Goal: Ask a question

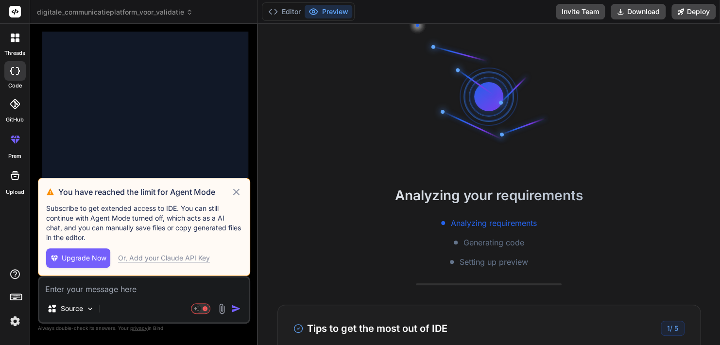
scroll to position [1692, 0]
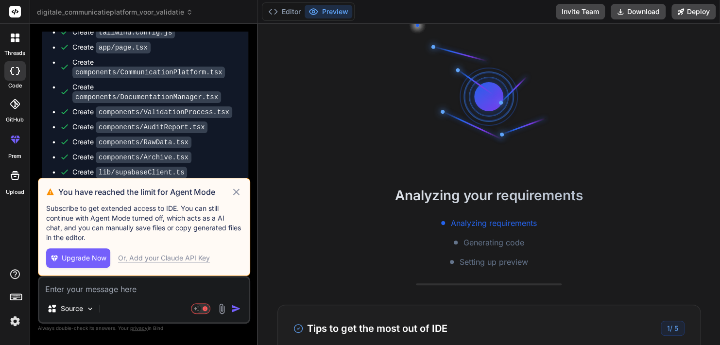
click at [237, 191] on icon at bounding box center [236, 191] width 6 height 6
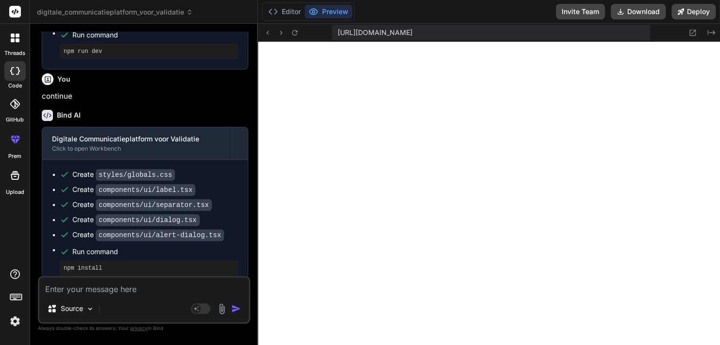
scroll to position [317, 0]
click at [119, 288] on textarea at bounding box center [143, 285] width 209 height 17
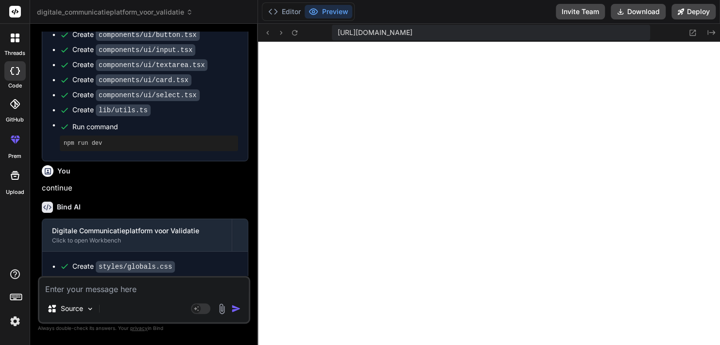
scroll to position [2091, 0]
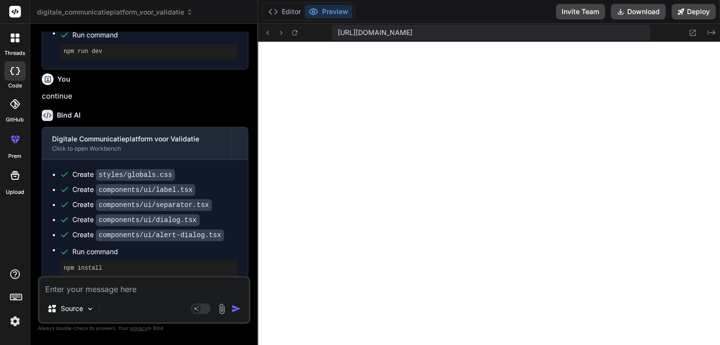
click at [368, 36] on span "[URL][DOMAIN_NAME]" at bounding box center [375, 33] width 75 height 10
click at [372, 35] on span "[URL][DOMAIN_NAME]" at bounding box center [375, 33] width 75 height 10
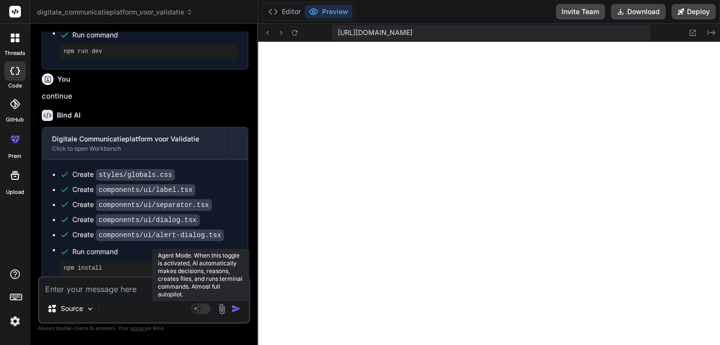
scroll to position [559, 0]
click at [201, 309] on rect at bounding box center [200, 308] width 19 height 11
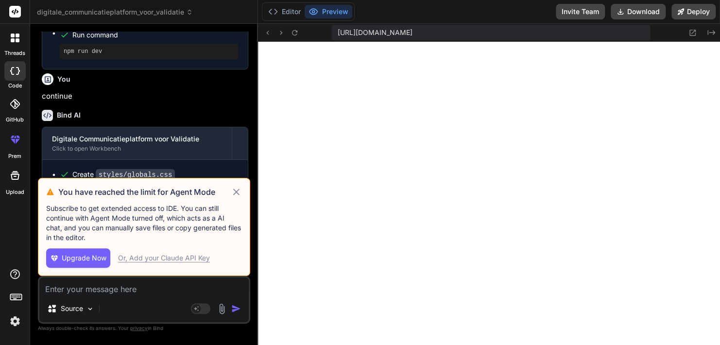
click at [236, 193] on icon at bounding box center [236, 191] width 6 height 6
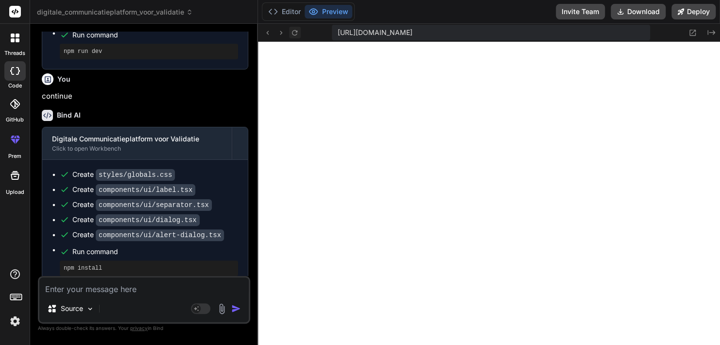
click at [296, 34] on icon at bounding box center [294, 33] width 8 height 8
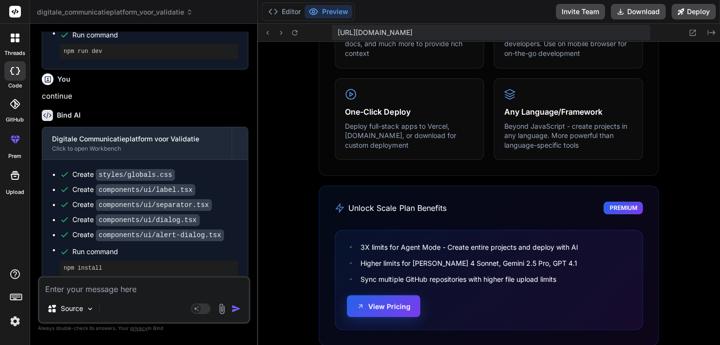
scroll to position [709, 0]
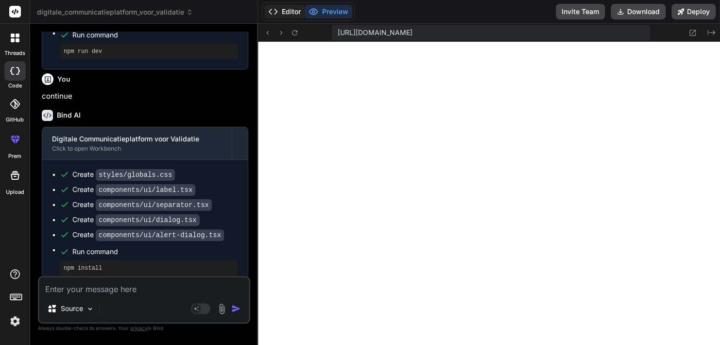
click at [276, 11] on polyline at bounding box center [275, 11] width 2 height 5
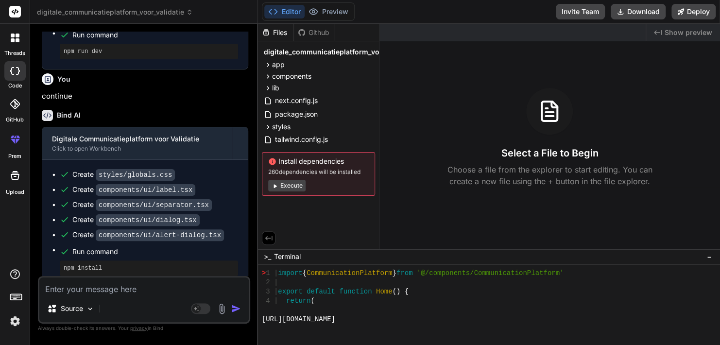
click at [290, 184] on button "Execute" at bounding box center [286, 186] width 37 height 12
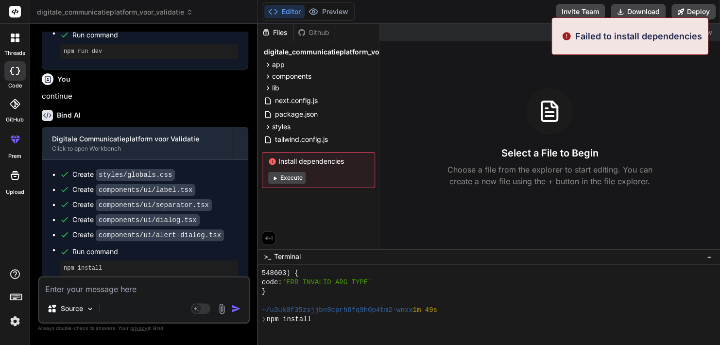
scroll to position [2004, 0]
click at [291, 177] on button "Execute" at bounding box center [286, 178] width 37 height 12
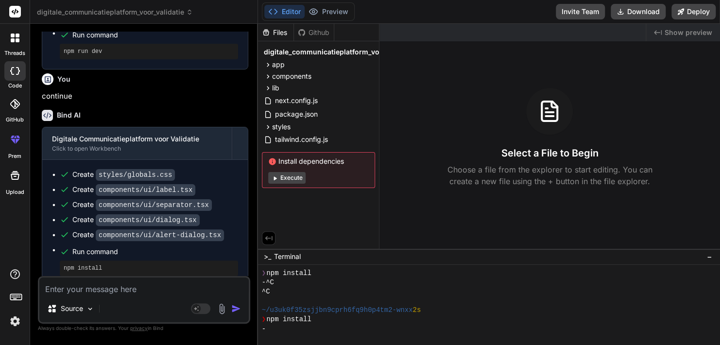
scroll to position [2117, 0]
click at [486, 149] on div "Select a File to Begin Choose a file from the explorer to start editing. You ca…" at bounding box center [549, 137] width 340 height 99
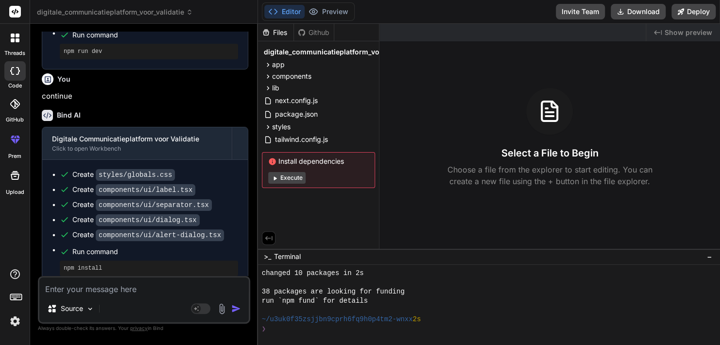
click at [16, 143] on icon at bounding box center [15, 140] width 12 height 12
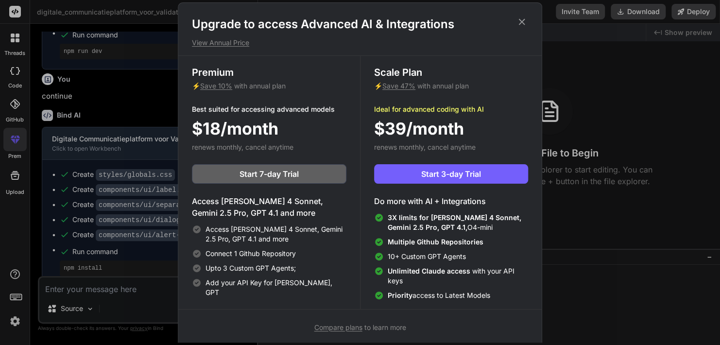
scroll to position [4, 0]
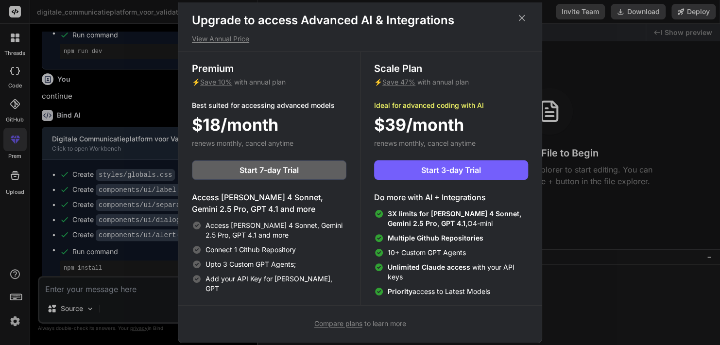
click at [341, 324] on span "Compare plans" at bounding box center [338, 323] width 48 height 8
click at [68, 180] on div "Upgrade to access Advanced AI & Integrations View Annual Price Premium ⚡ Save 1…" at bounding box center [360, 172] width 720 height 345
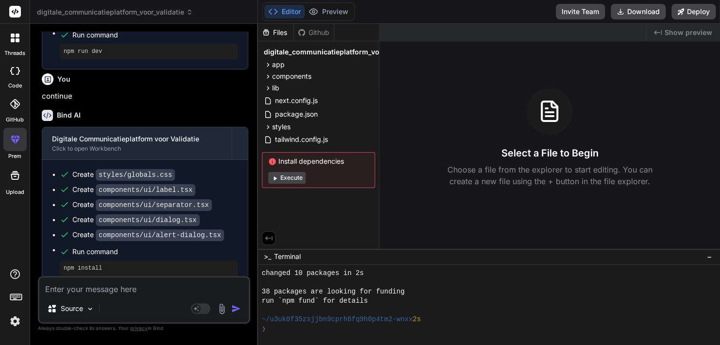
click at [131, 69] on div "You continue" at bounding box center [145, 85] width 206 height 33
click at [18, 75] on div at bounding box center [14, 70] width 21 height 19
click at [13, 34] on icon at bounding box center [15, 38] width 9 height 9
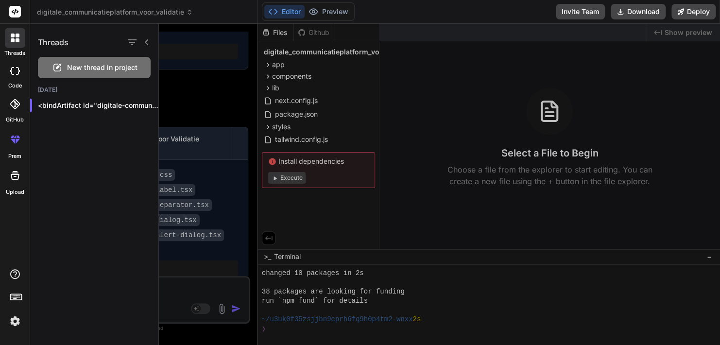
click at [94, 68] on span "New thread in project" at bounding box center [102, 68] width 70 height 10
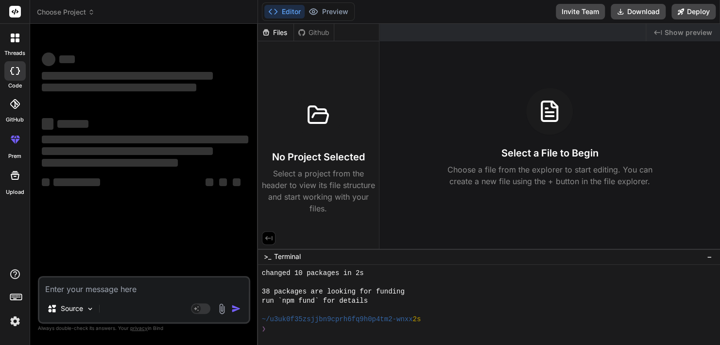
scroll to position [2760, 0]
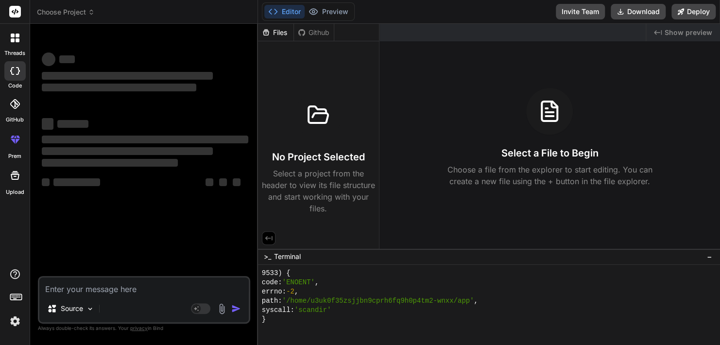
type textarea "x"
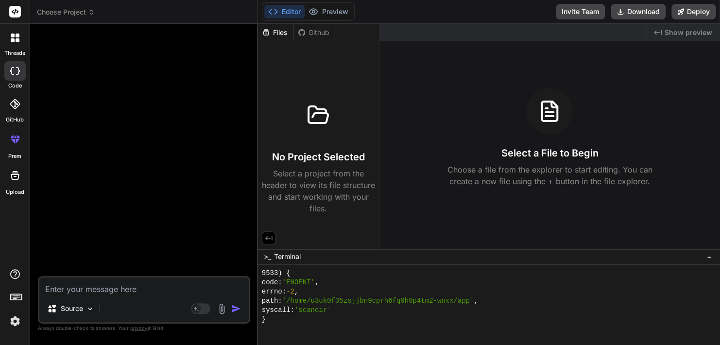
scroll to position [3497, 0]
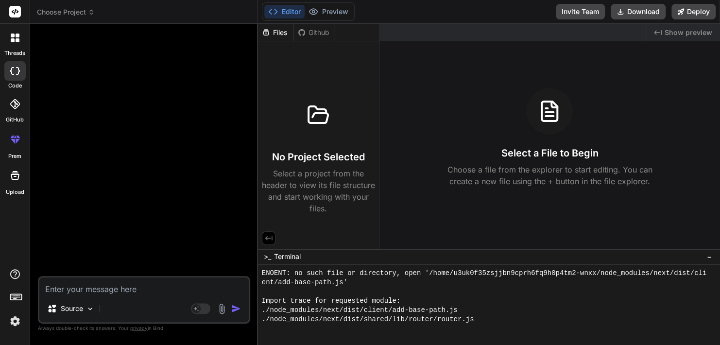
click at [126, 288] on textarea at bounding box center [143, 285] width 209 height 17
click at [115, 287] on textarea at bounding box center [143, 285] width 209 height 17
paste textarea "volumes: n8n_storage: postgres_storage: ollama_storage: qdrant_storage: network…"
type textarea "volumes: n8n_storage: postgres_storage: ollama_storage: qdrant_storage: network…"
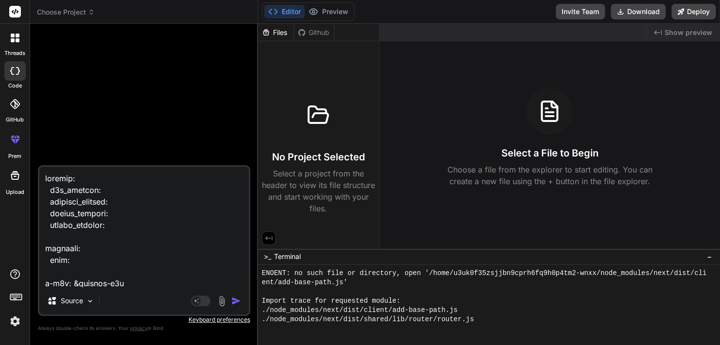
scroll to position [1982, 0]
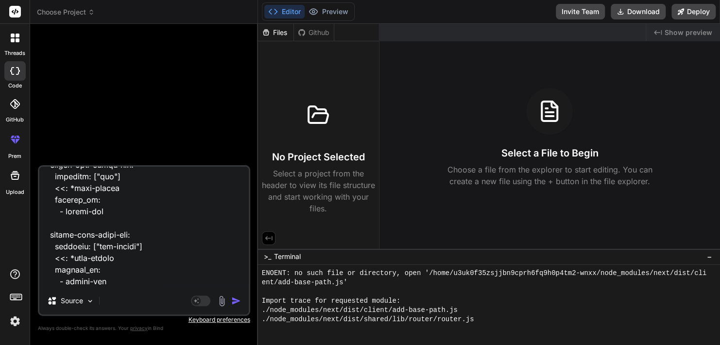
type textarea "x"
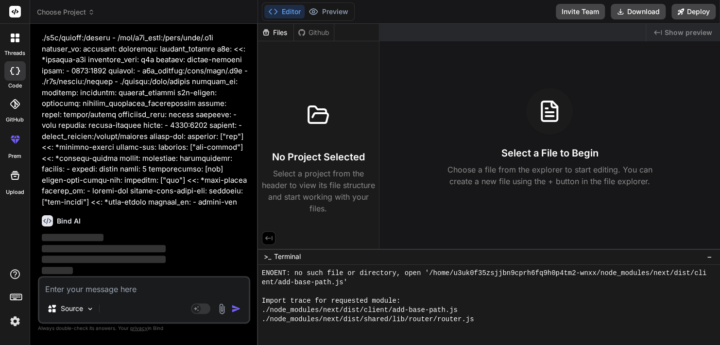
scroll to position [588, 0]
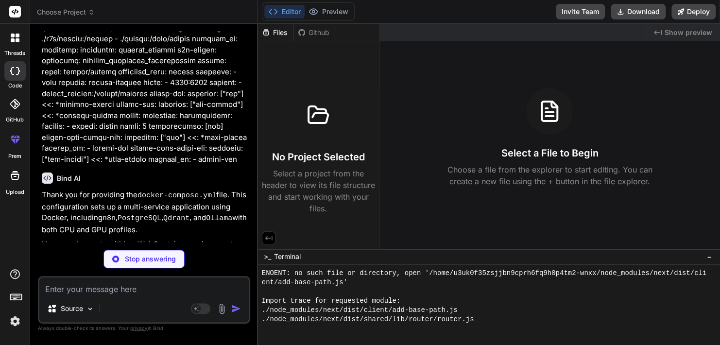
type textarea "x"
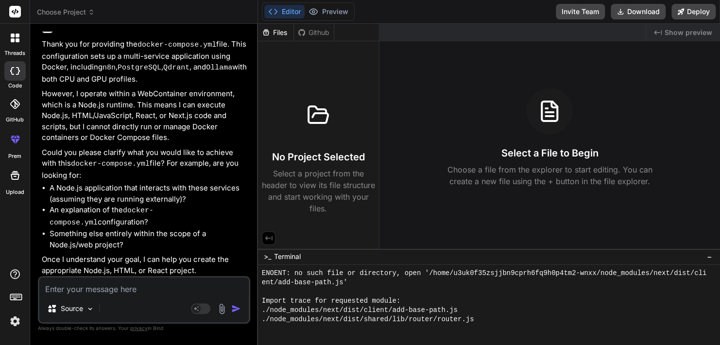
scroll to position [778, 0]
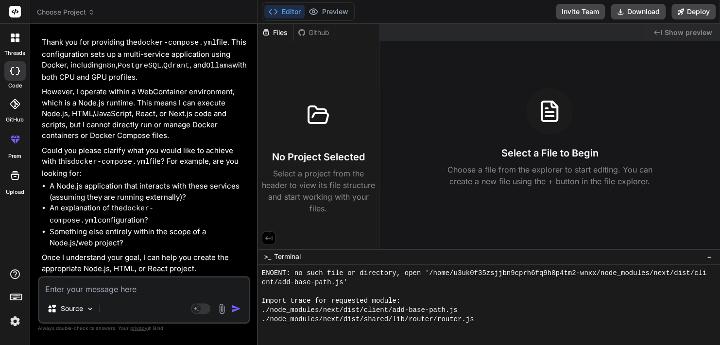
click at [109, 287] on textarea at bounding box center [143, 285] width 209 height 17
type textarea "i"
type textarea "x"
type textarea "is"
type textarea "x"
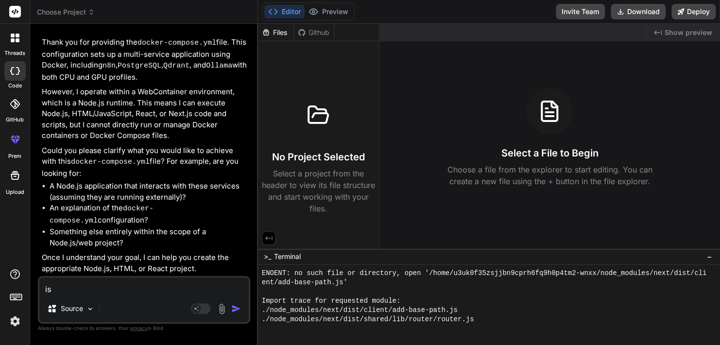
type textarea "is"
type textarea "x"
type textarea "is t"
type textarea "x"
type textarea "is th"
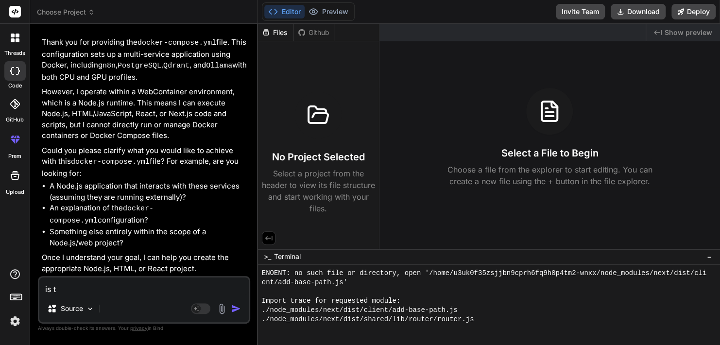
type textarea "x"
type textarea "is thi"
type textarea "x"
type textarea "is this"
type textarea "x"
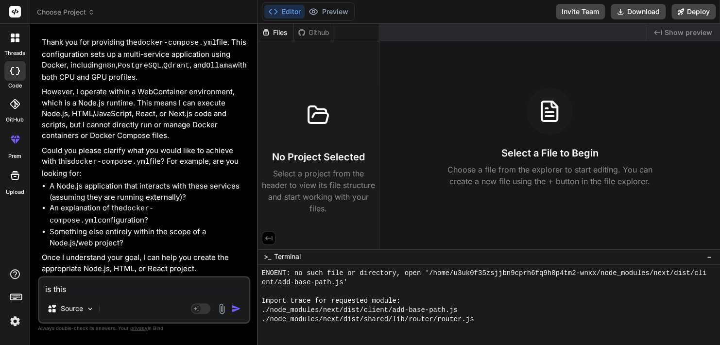
type textarea "is this"
type textarea "x"
type textarea "is this f"
type textarea "x"
type textarea "is this fi"
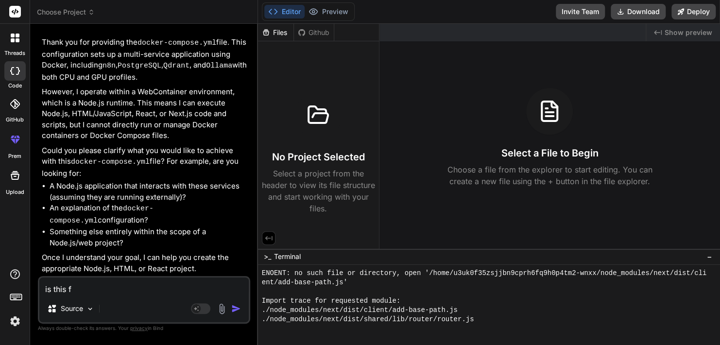
type textarea "x"
type textarea "is this fil"
type textarea "x"
type textarea "is this file"
type textarea "x"
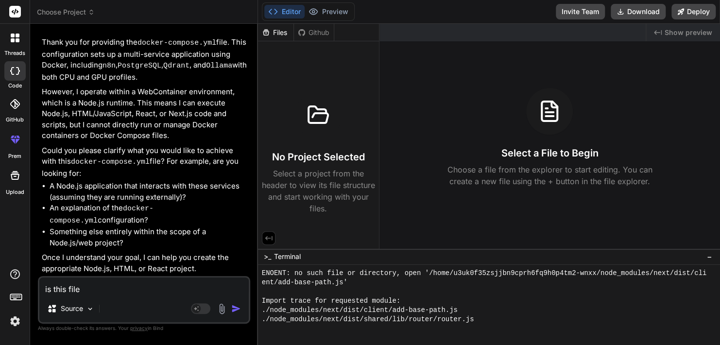
type textarea "is this file"
type textarea "x"
type textarea "is this file e"
type textarea "x"
type textarea "is this file er"
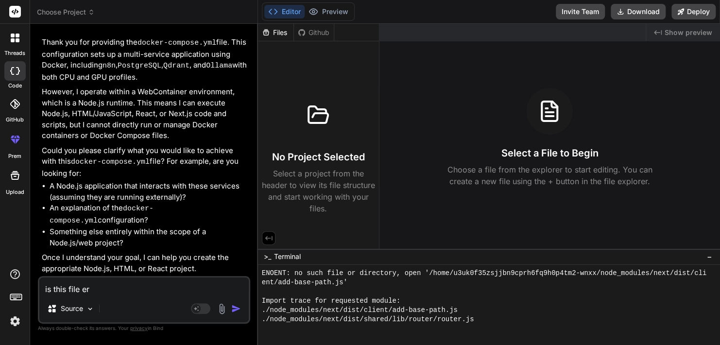
type textarea "x"
type textarea "is this file err"
type textarea "x"
type textarea "is this file errr"
type textarea "x"
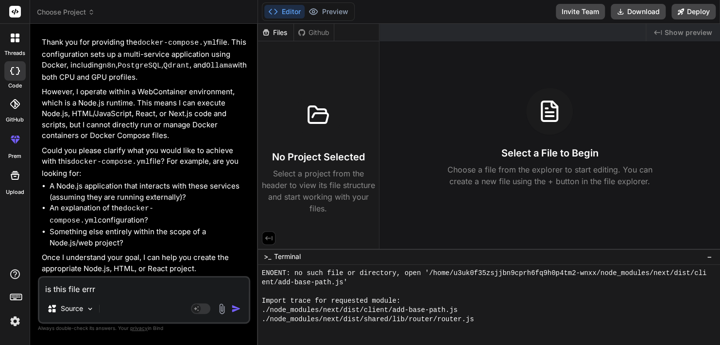
type textarea "is this file errro"
type textarea "x"
type textarea "is this file errro"
type textarea "x"
type textarea "is this file errro f"
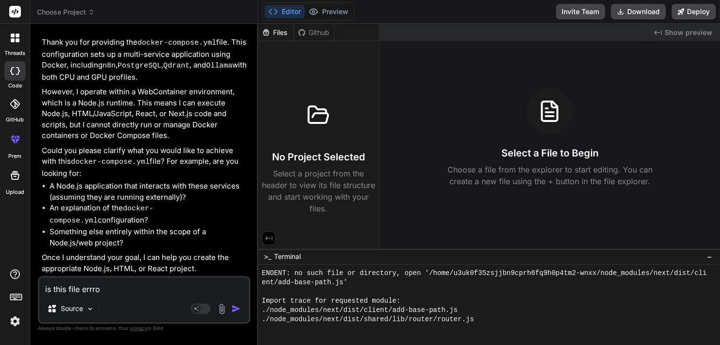
type textarea "x"
type textarea "is this file errro fr"
type textarea "x"
type textarea "is this file errro fre"
type textarea "x"
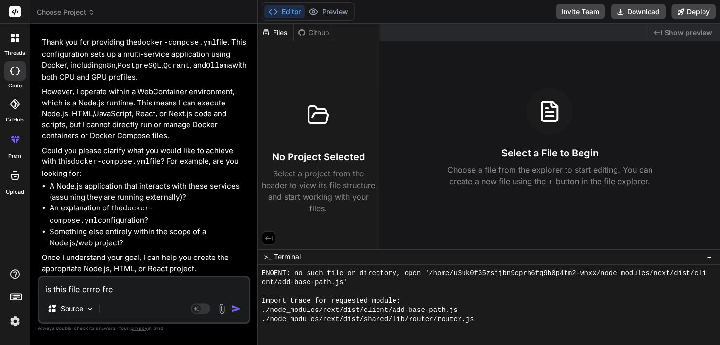
type textarea "is this file errro free"
type textarea "x"
type textarea "is this file errro free"
type textarea "x"
type textarea "is this file errro free f"
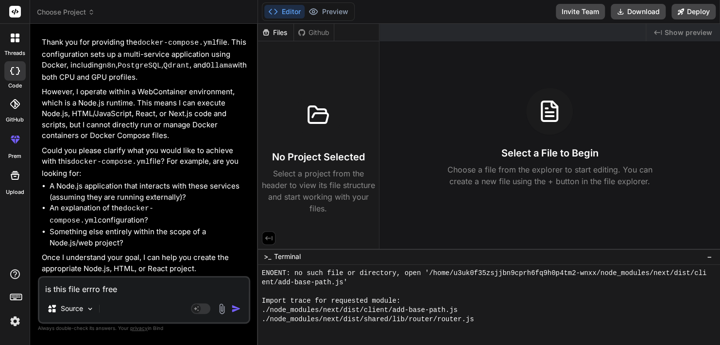
type textarea "x"
type textarea "is this file errro free fo"
type textarea "x"
type textarea "is this file errro free for"
type textarea "x"
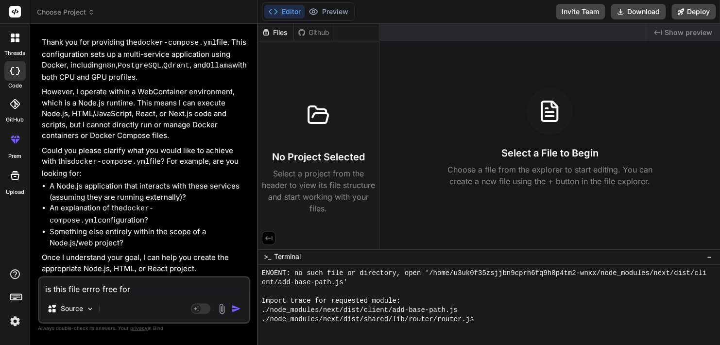
type textarea "is this file errro free for"
type textarea "x"
type textarea "is this file errro free for n"
type textarea "x"
type textarea "is this file errro free for n8"
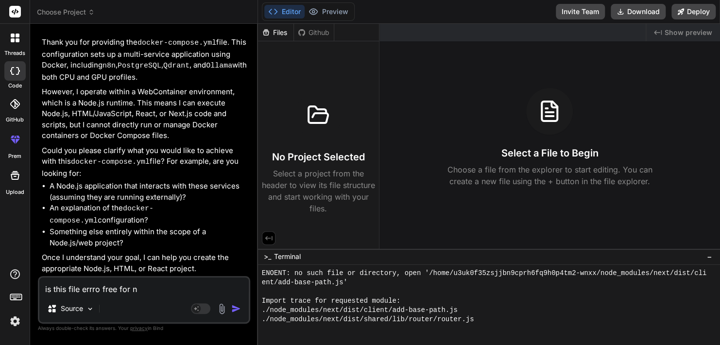
type textarea "x"
type textarea "is this file errro free for n8n"
type textarea "x"
type textarea "is this file errro free for n8n?"
type textarea "x"
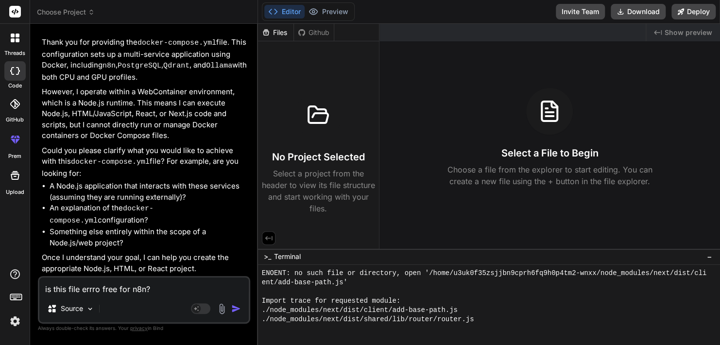
type textarea "is this file errro free for n8n?"
type textarea "x"
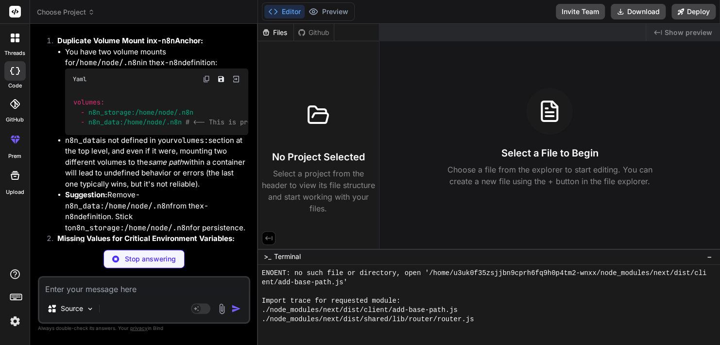
scroll to position [1178, 0]
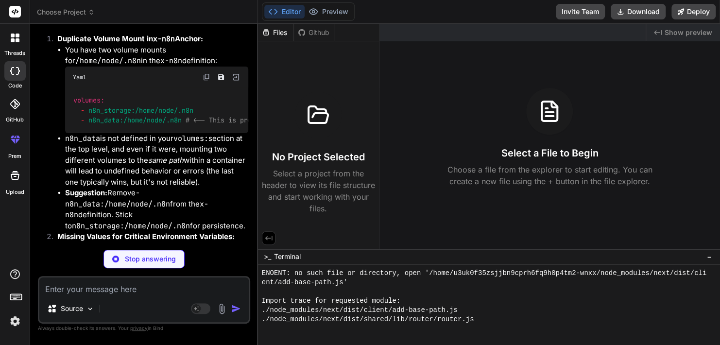
type textarea "x"
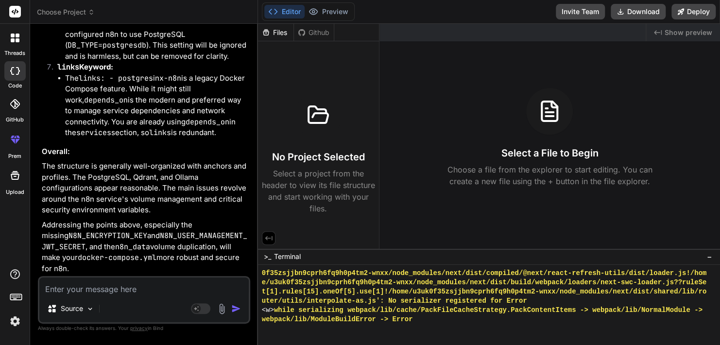
scroll to position [2021, 0]
click at [114, 289] on textarea at bounding box center [143, 285] width 209 height 17
click at [144, 285] on textarea at bounding box center [143, 285] width 209 height 17
type textarea "t"
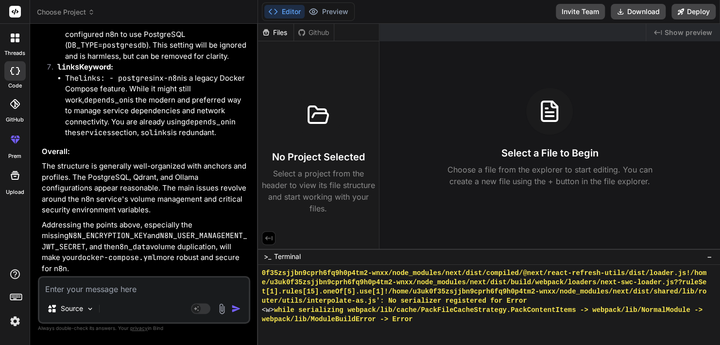
type textarea "x"
type textarea "th"
type textarea "x"
type textarea "the"
type textarea "x"
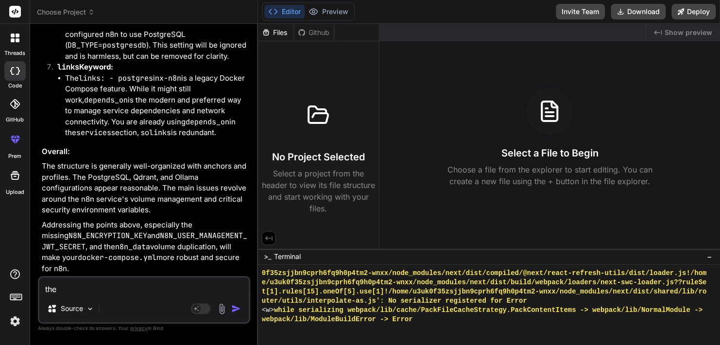
type textarea "the"
type textarea "x"
type textarea "the n"
type textarea "x"
type textarea "the n8"
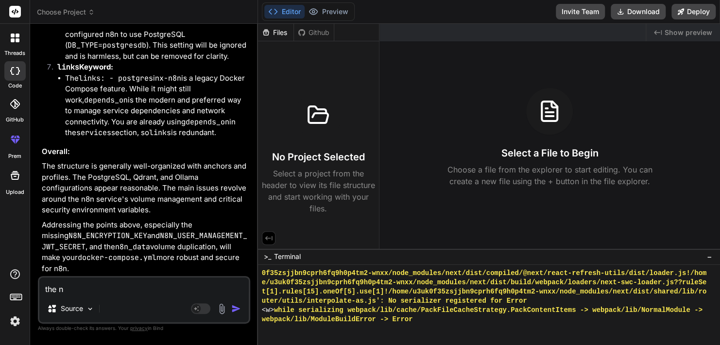
type textarea "x"
type textarea "the n8n"
type textarea "x"
type textarea "the n8n"
type textarea "x"
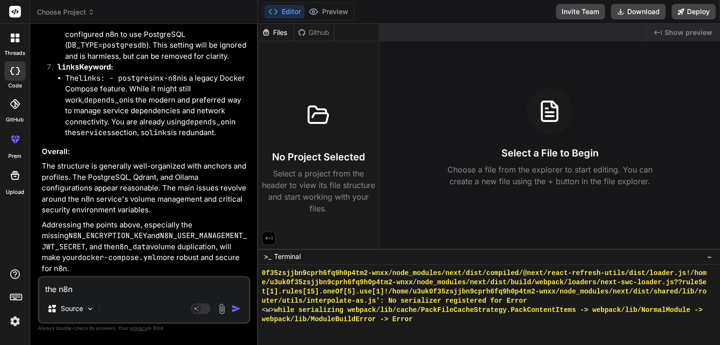
type textarea "the n8n i"
type textarea "x"
type textarea "the n8n im"
type textarea "x"
type textarea "the n8n imp"
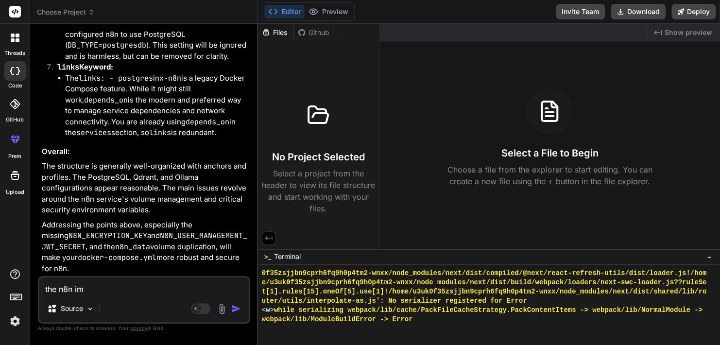
type textarea "x"
type textarea "the n8n impo"
type textarea "x"
type textarea "the n8n impor"
type textarea "x"
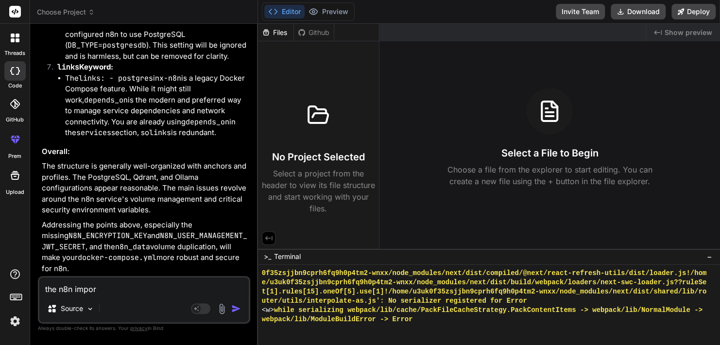
type textarea "the n8n import"
type textarea "x"
type textarea "the n8n import"
type textarea "x"
type textarea "the n8n import s"
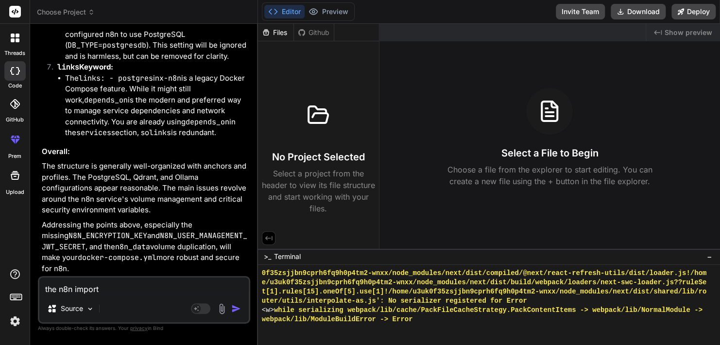
type textarea "x"
type textarea "the n8n import se"
type textarea "x"
type textarea "the n8n import sec"
type textarea "x"
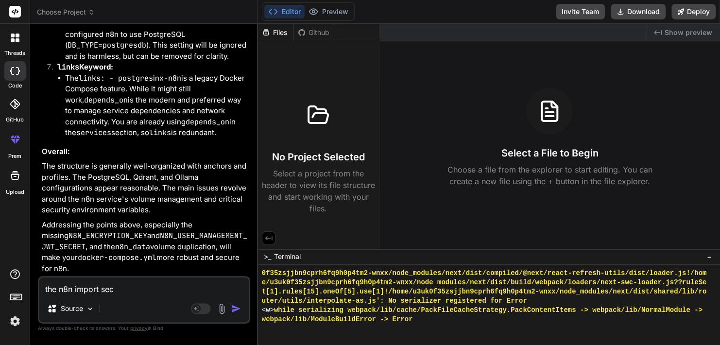
type textarea "the n8n import sect"
type textarea "x"
type textarea "the n8n import secti"
type textarea "x"
type textarea "the n8n import sectio"
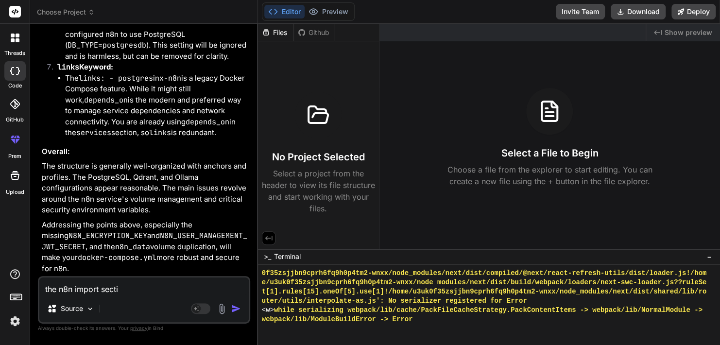
type textarea "x"
type textarea "the n8n import section"
type textarea "x"
type textarea "the n8n import section"
type textarea "x"
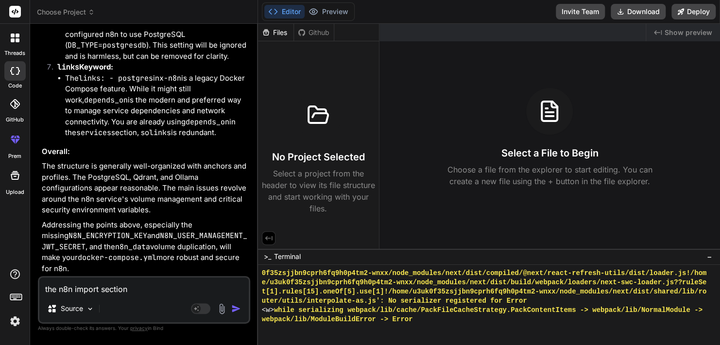
type textarea "the n8n import section n"
type textarea "x"
type textarea "the n8n import section ne"
type textarea "x"
type textarea "the n8n import section nee"
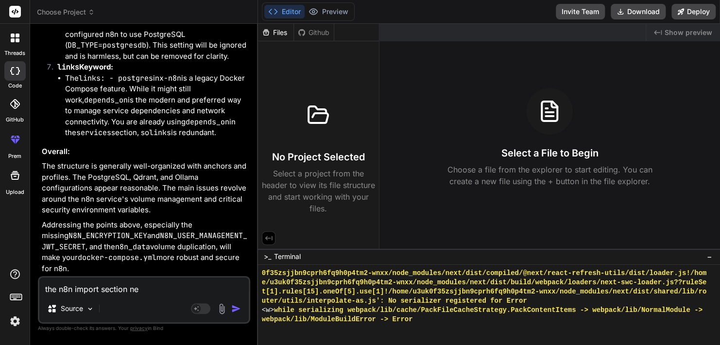
type textarea "x"
type textarea "the n8n import section need"
type textarea "x"
type textarea "the n8n import section needs"
type textarea "x"
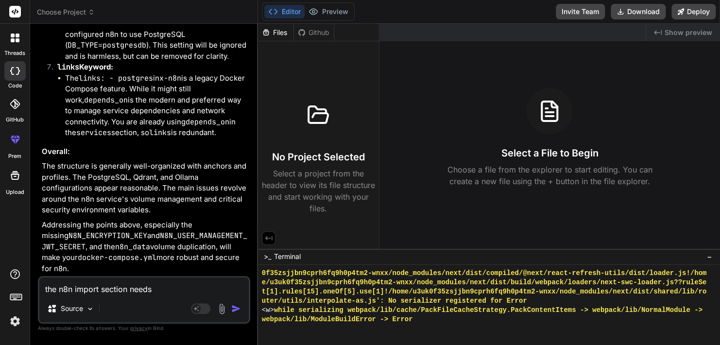
type textarea "the n8n import section needs"
type textarea "x"
type textarea "the n8n import section needs a"
type textarea "x"
type textarea "the n8n import section needs at"
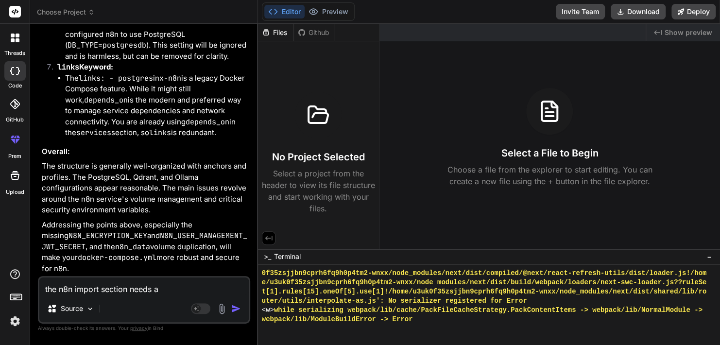
type textarea "x"
type textarea "the n8n import section needs att"
type textarea "x"
type textarea "the n8n import section needs atte"
type textarea "x"
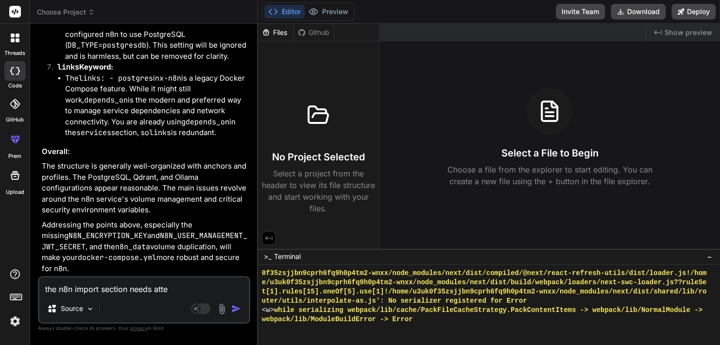
type textarea "the n8n import section needs atten"
type textarea "x"
type textarea "the n8n import section needs attent"
type textarea "x"
type textarea "the n8n import section needs attenti"
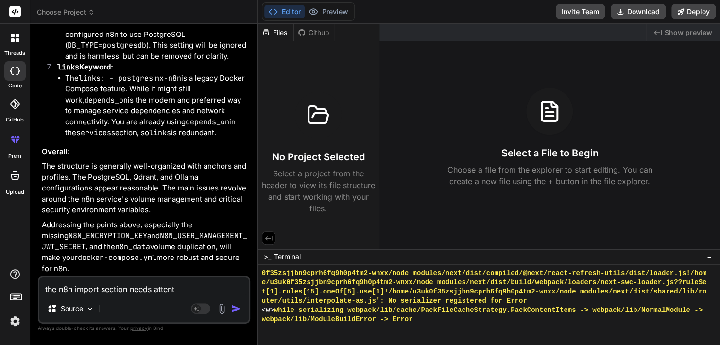
type textarea "x"
type textarea "the n8n import section needs attentio"
type textarea "x"
type textarea "the n8n import section needs attention"
type textarea "x"
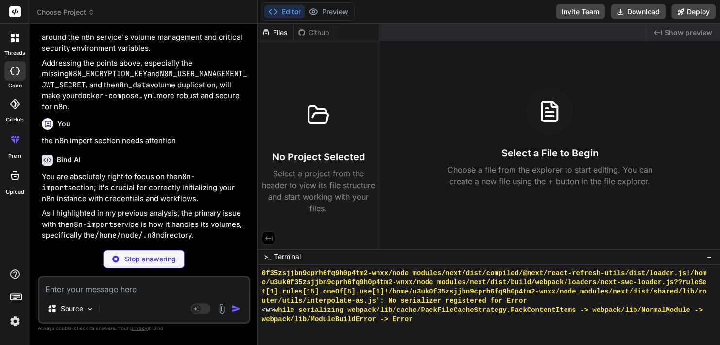
scroll to position [1838, 0]
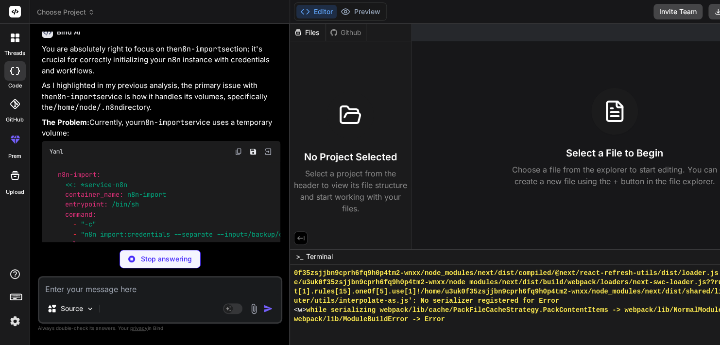
type textarea "x"
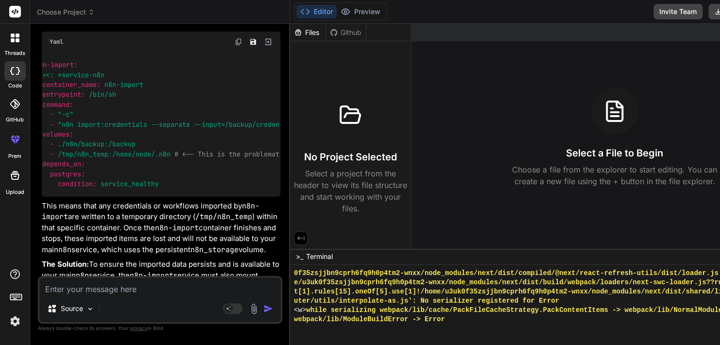
scroll to position [0, 0]
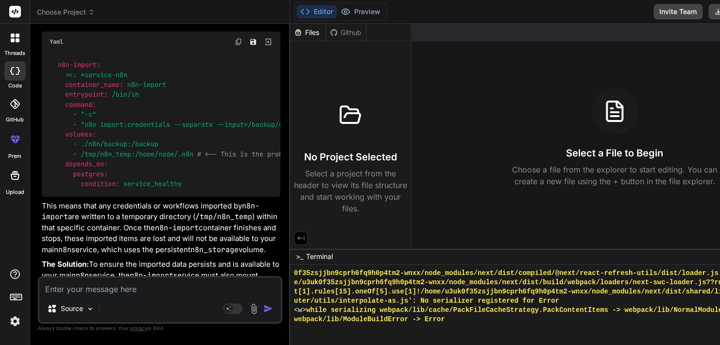
click at [170, 286] on textarea at bounding box center [159, 285] width 241 height 17
type textarea "i"
type textarea "x"
type textarea "i"
type textarea "x"
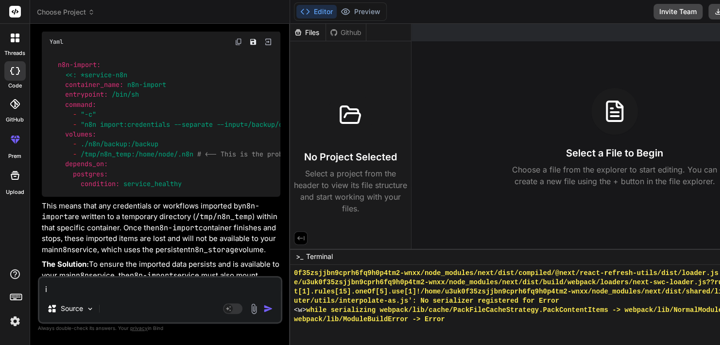
type textarea "i w"
type textarea "x"
type textarea "i wa"
type textarea "x"
type textarea "i wan"
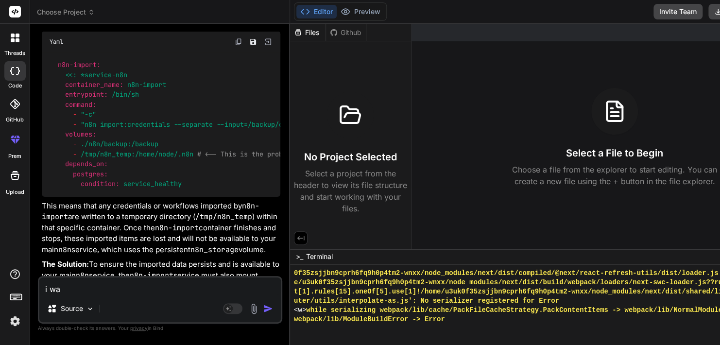
type textarea "x"
type textarea "i want"
type textarea "x"
type textarea "i want"
type textarea "x"
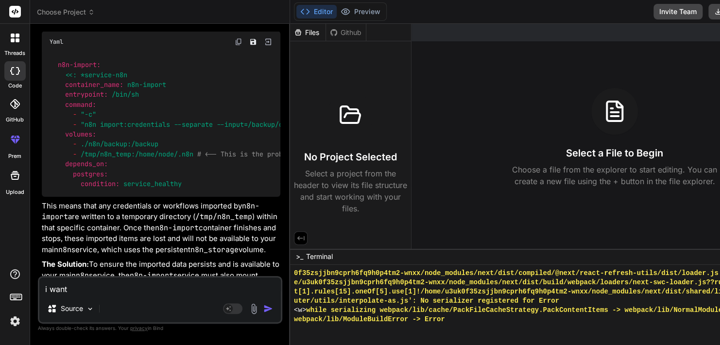
type textarea "i want t"
type textarea "x"
type textarea "i want th"
type textarea "x"
type textarea "i want the"
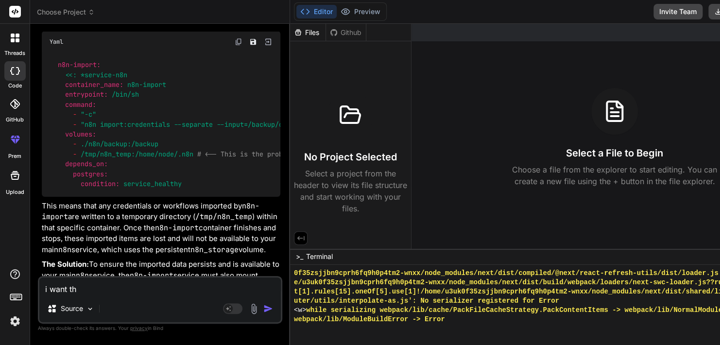
type textarea "x"
type textarea "i want the"
type textarea "x"
type textarea "i want the c"
type textarea "x"
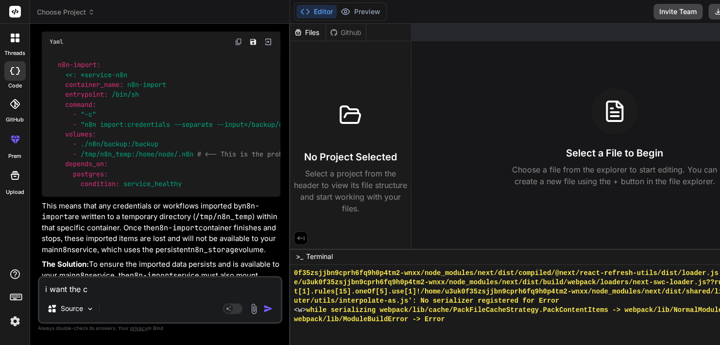
type textarea "i want the cr"
type textarea "x"
type textarea "i want the cre"
type textarea "x"
type textarea "i want the cred"
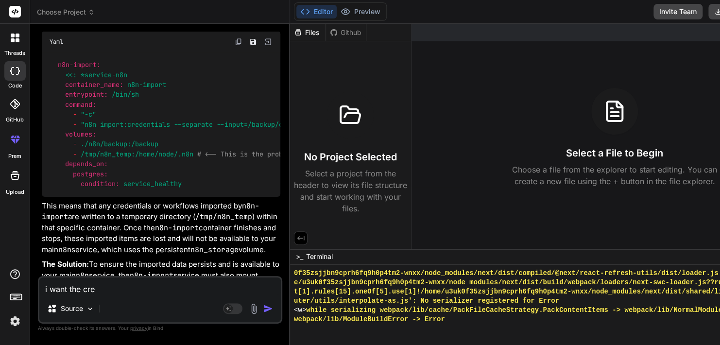
type textarea "x"
type textarea "i want the crede"
type textarea "x"
type textarea "i want the creden"
type textarea "x"
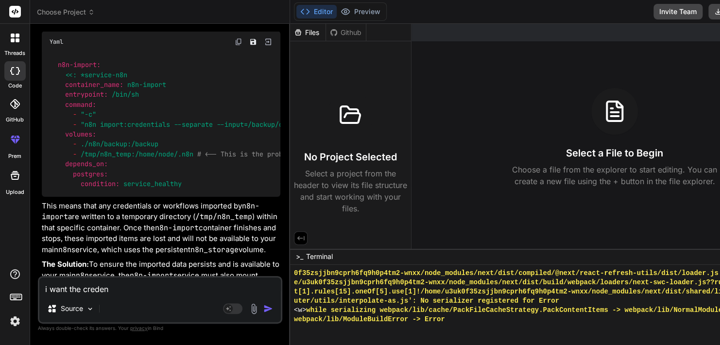
type textarea "i want the credent"
type textarea "x"
type textarea "i want the credenti"
type textarea "x"
type textarea "i want the credentia"
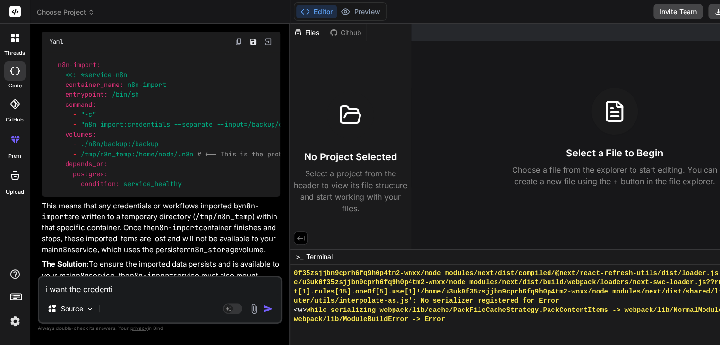
type textarea "x"
type textarea "i want the credential"
type textarea "x"
type textarea "i want the credentials"
type textarea "x"
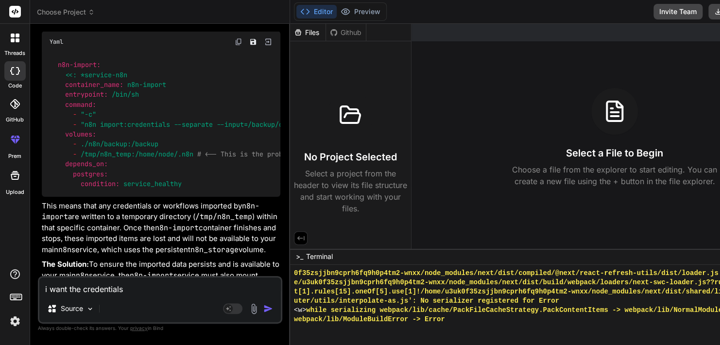
type textarea "i want the credentials"
type textarea "x"
type textarea "i want the credentials a"
type textarea "x"
type textarea "i want the credentials an"
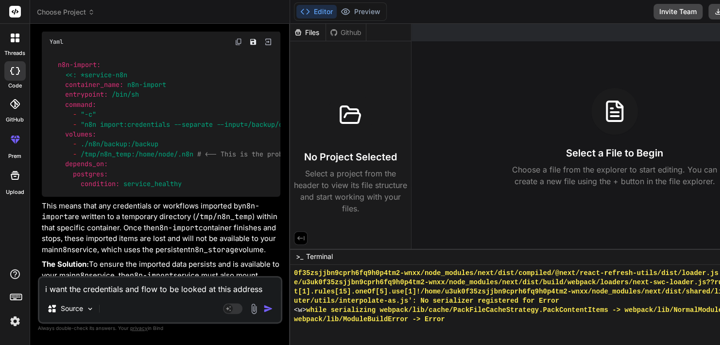
paste textarea "/opt/freqai/self-hosted-ai-starter-kit/n8n/backup_cleaned"
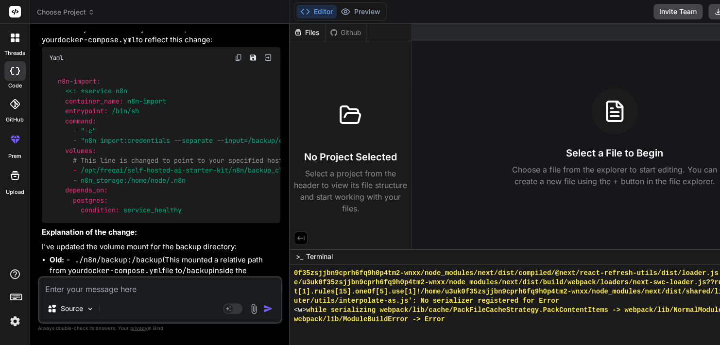
scroll to position [2829, 0]
click at [240, 62] on img at bounding box center [239, 58] width 8 height 8
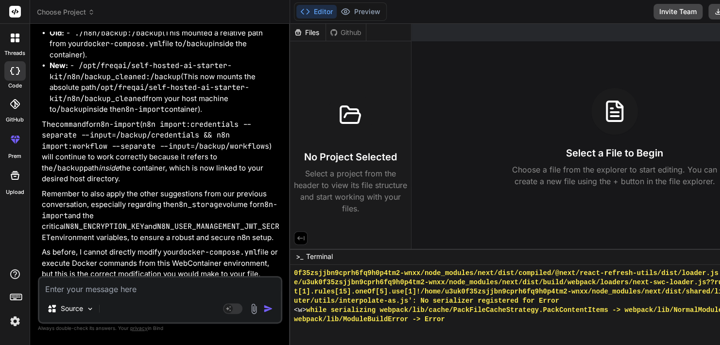
scroll to position [3080, 0]
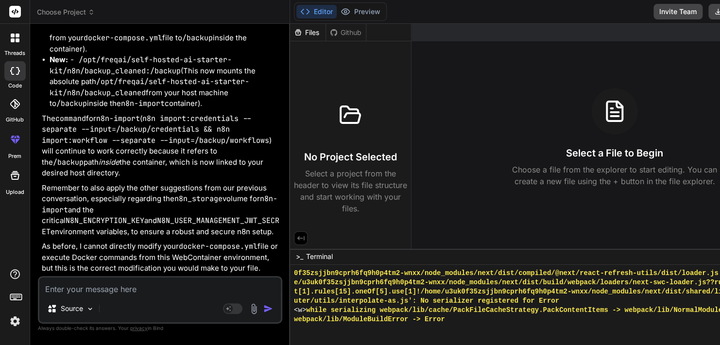
click at [175, 292] on textarea at bounding box center [159, 285] width 241 height 17
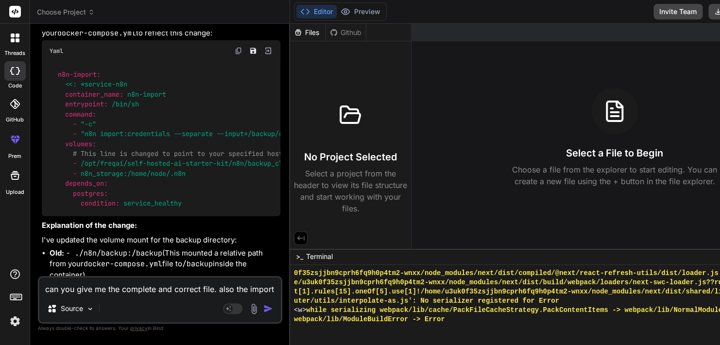
scroll to position [2851, 0]
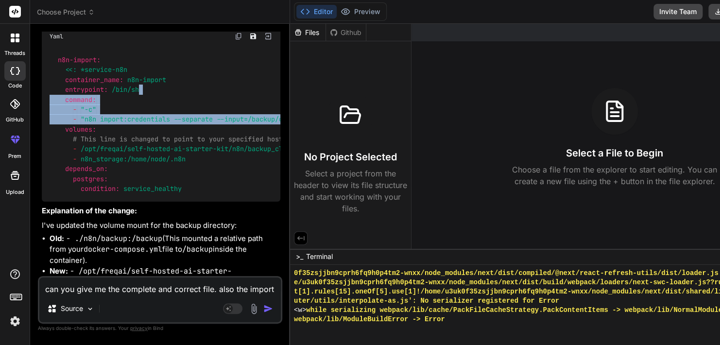
drag, startPoint x: 144, startPoint y: 111, endPoint x: 48, endPoint y: 153, distance: 104.7
click at [48, 153] on div "n8n-import: <<: *service-n8n container_name: n8n-import entrypoint: /bin/sh com…" at bounding box center [161, 124] width 238 height 154
copy code "command: - "-c" - "n8n import:credentials --separate --input=/backup/credential…"
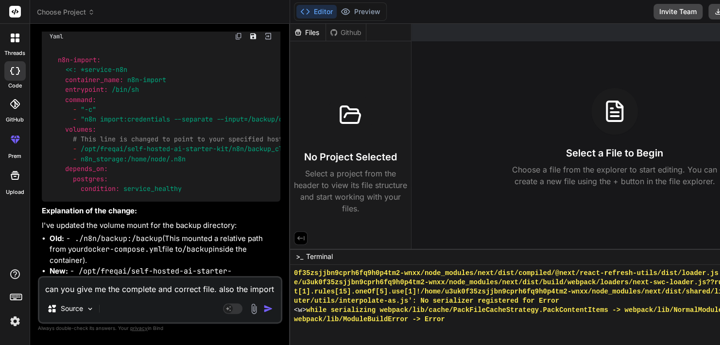
click at [275, 289] on textarea "can you give me the complete and correct file. also the import" at bounding box center [159, 285] width 241 height 17
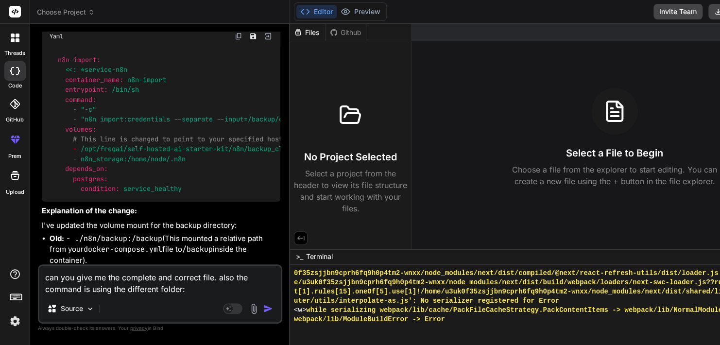
paste textarea "command: - "-c" - "n8n import:credentials --separate --input=/backup/credential…"
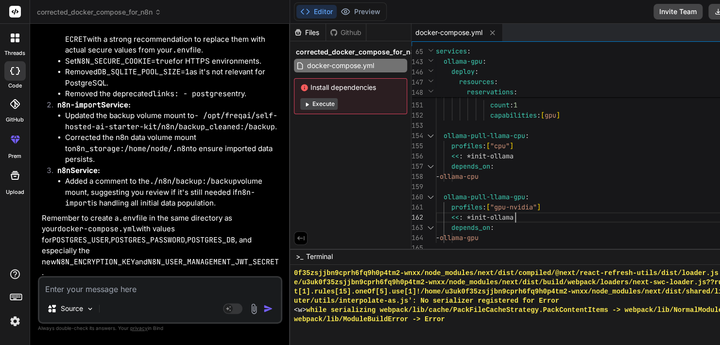
scroll to position [0, 0]
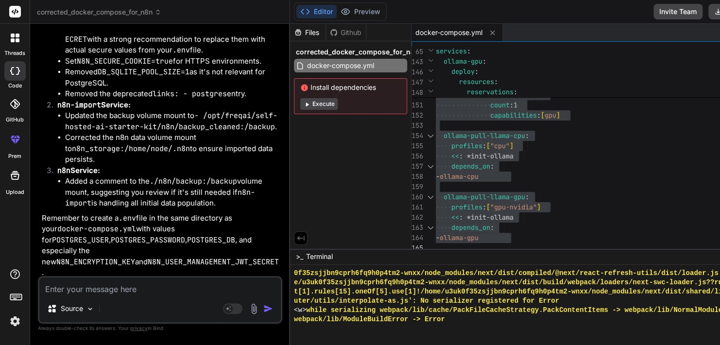
click at [167, 288] on textarea at bounding box center [159, 285] width 241 height 17
paste textarea "RUN npx puppeteer browsers install chrome@136.0.7103.92"
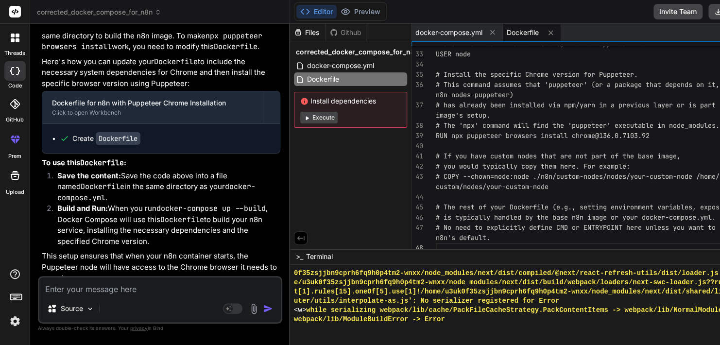
scroll to position [4134, 0]
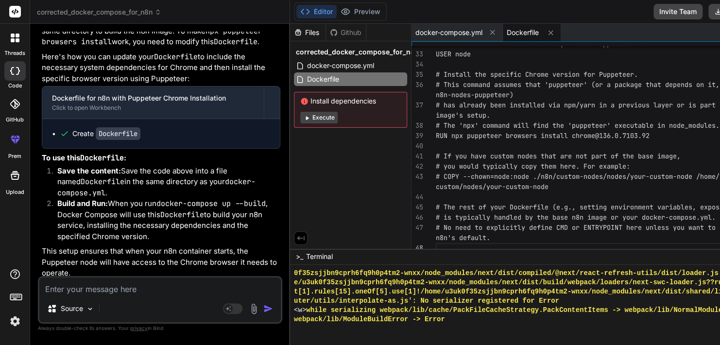
click at [74, 130] on div "Create Dockerfile" at bounding box center [106, 134] width 68 height 10
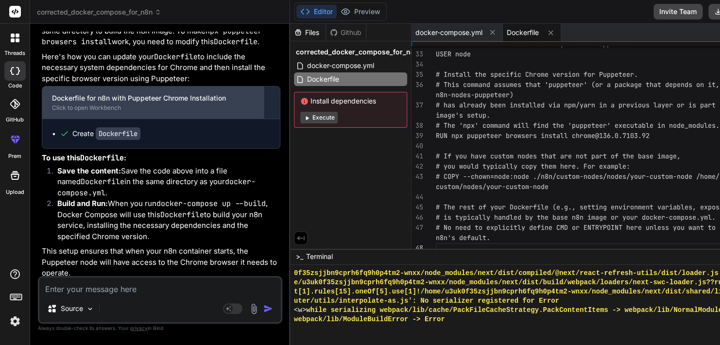
click at [116, 104] on div "Click to open Workbench" at bounding box center [153, 108] width 202 height 8
click at [173, 100] on div "Dockerfile for n8n with Puppeteer Chrome Installation Click to open Workbench" at bounding box center [152, 102] width 221 height 32
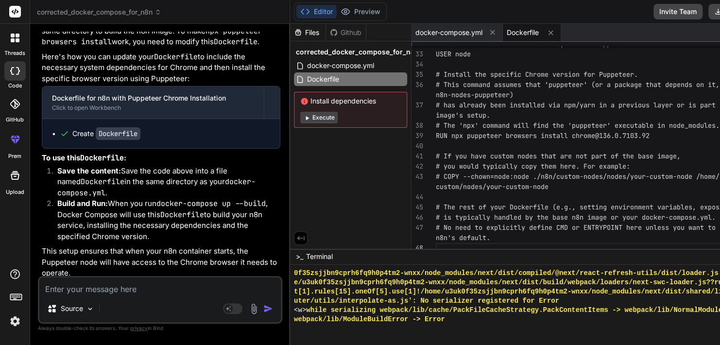
click at [72, 133] on div "Create Dockerfile" at bounding box center [106, 134] width 68 height 10
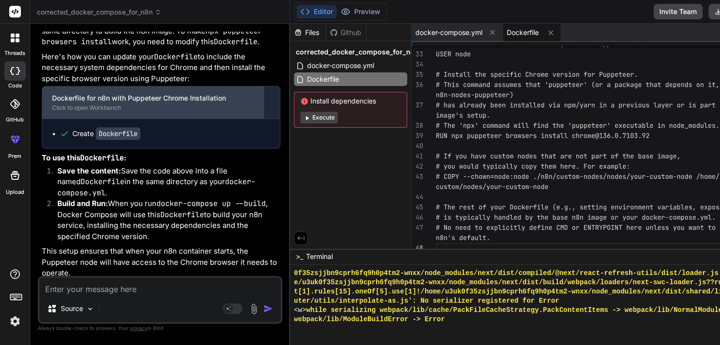
click at [248, 93] on div "Dockerfile for n8n with Puppeteer Chrome Installation" at bounding box center [153, 98] width 202 height 10
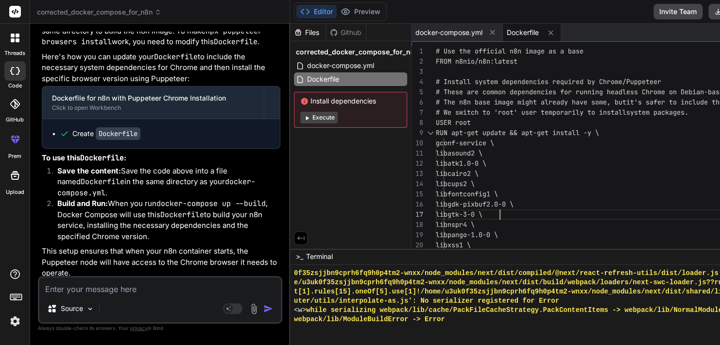
scroll to position [0, 0]
click at [602, 205] on div "fonts-liberation \ libxss1 \ libpango-1.0-0 \ libnspr4 \ libgtk-3-0 \ libgdk-pi…" at bounding box center [611, 311] width 350 height 530
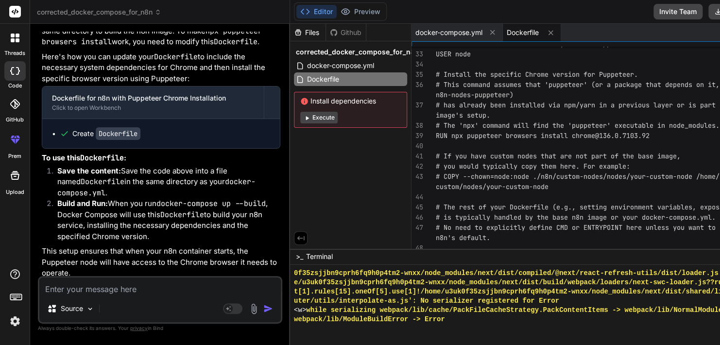
click at [136, 293] on textarea at bounding box center [159, 285] width 241 height 17
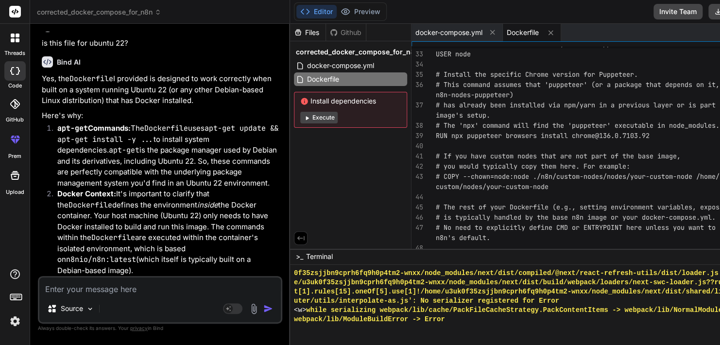
scroll to position [4411, 0]
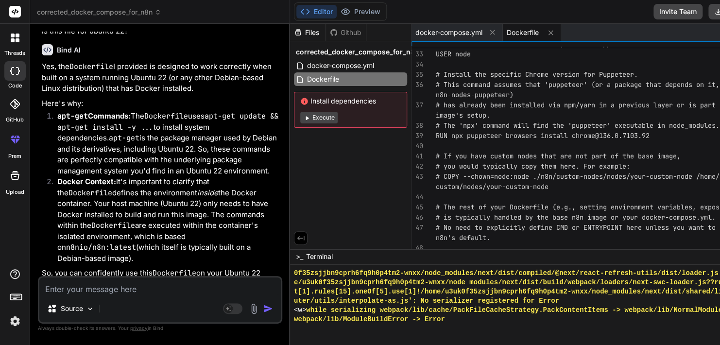
click at [165, 289] on textarea at bounding box center [159, 285] width 241 height 17
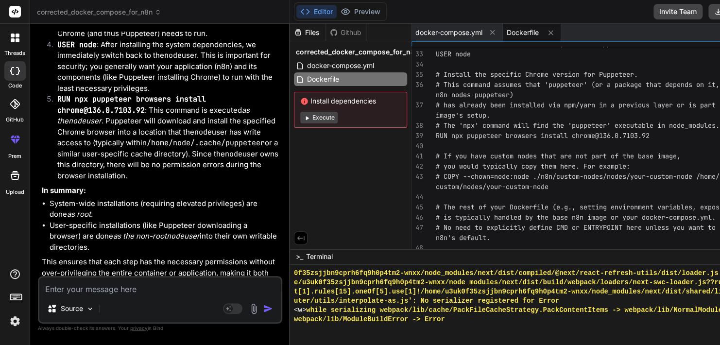
scroll to position [0, 0]
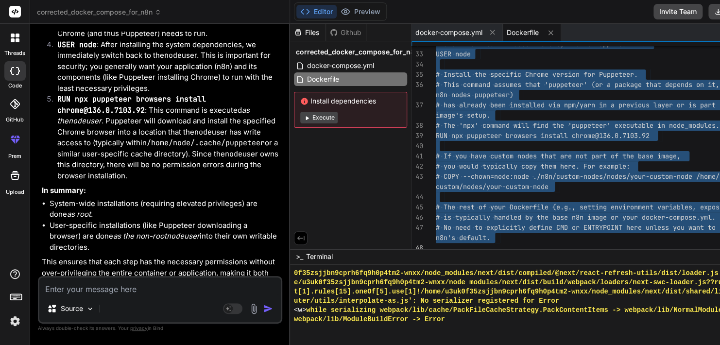
click at [189, 288] on textarea at bounding box center [159, 285] width 241 height 17
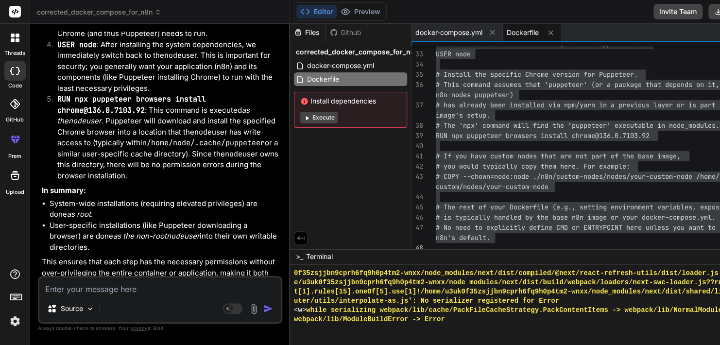
paste textarea "=> [n8n-import internal] load build definition from Dockerfile 0.0s => => trans…"
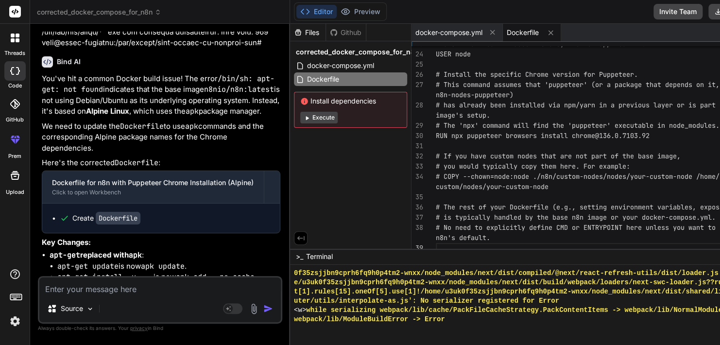
scroll to position [5383, 0]
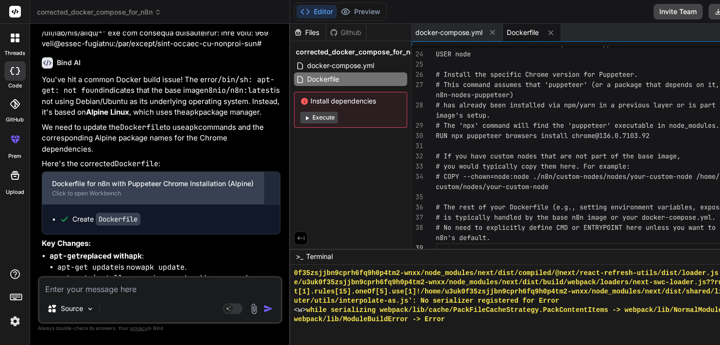
click at [173, 172] on div "Dockerfile for n8n with Puppeteer Chrome Installation (Alpine) Click to open Wo…" at bounding box center [152, 188] width 221 height 32
click at [197, 179] on div "Dockerfile for n8n with Puppeteer Chrome Installation (Alpine)" at bounding box center [153, 184] width 202 height 10
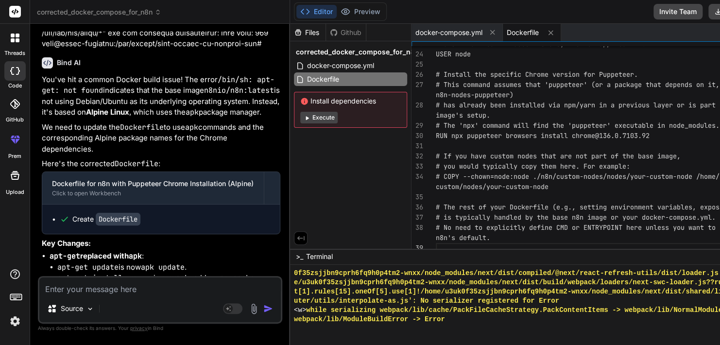
scroll to position [0, 0]
click at [610, 160] on div "# If you have custom nodes that are not part of th e base image, # you would ty…" at bounding box center [611, 33] width 350 height 439
click at [555, 33] on icon at bounding box center [550, 33] width 8 height 8
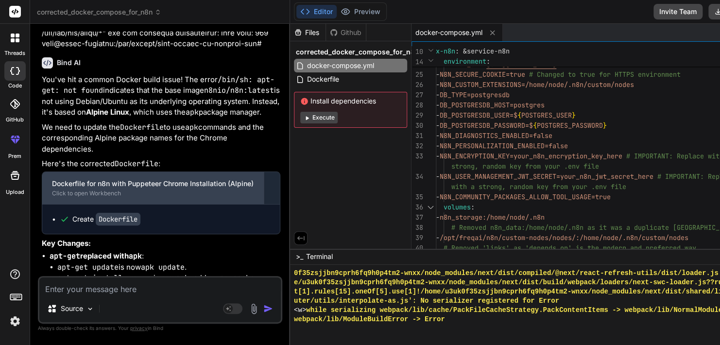
click at [180, 179] on div "Dockerfile for n8n with Puppeteer Chrome Installation (Alpine)" at bounding box center [153, 184] width 202 height 10
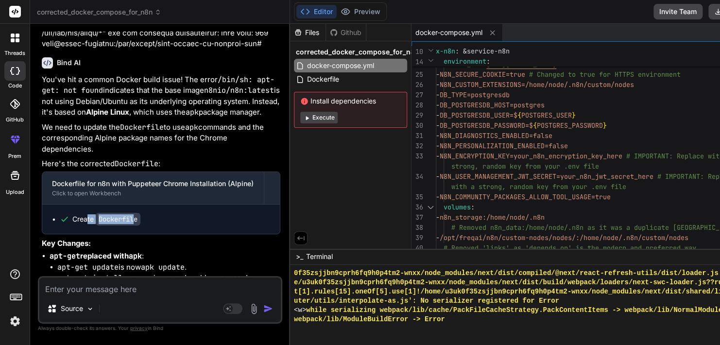
drag, startPoint x: 133, startPoint y: 193, endPoint x: 84, endPoint y: 192, distance: 49.1
click at [84, 214] on div "Create Dockerfile" at bounding box center [106, 219] width 68 height 10
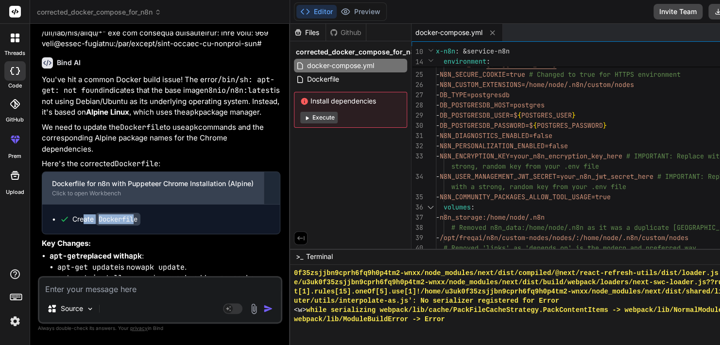
click at [90, 189] on div "Click to open Workbench" at bounding box center [153, 193] width 202 height 8
click at [245, 189] on div "Click to open Workbench" at bounding box center [153, 193] width 202 height 8
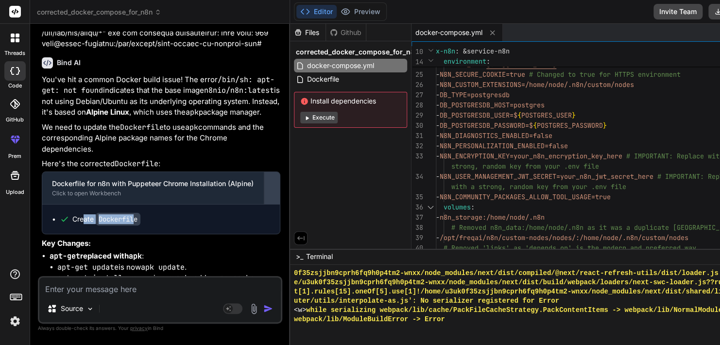
click at [276, 180] on div at bounding box center [272, 188] width 16 height 16
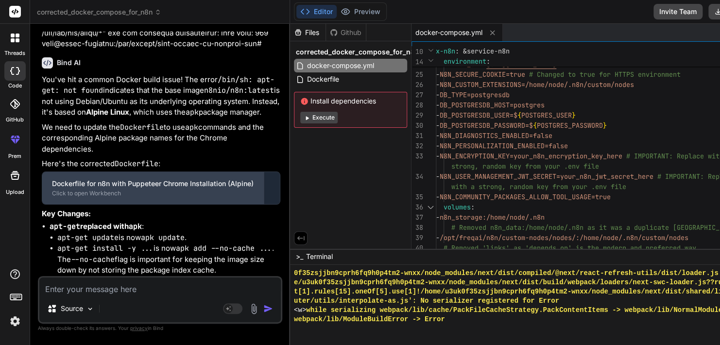
click at [170, 172] on div "Dockerfile for n8n with Puppeteer Chrome Installation (Alpine) Click to open Wo…" at bounding box center [152, 188] width 221 height 32
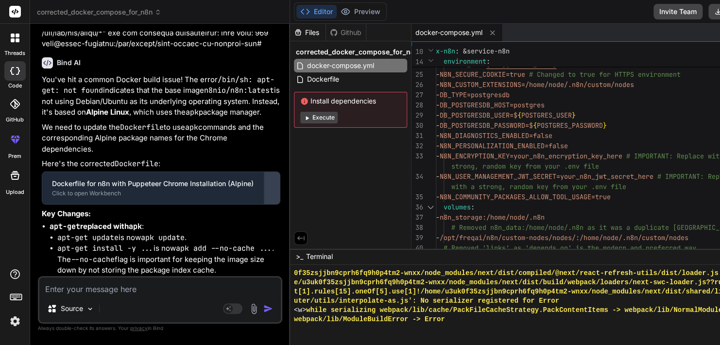
click at [274, 180] on div at bounding box center [272, 188] width 16 height 16
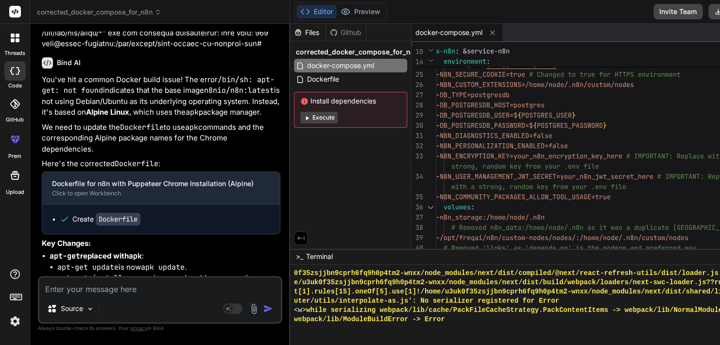
click at [123, 213] on code "Dockerfile" at bounding box center [118, 219] width 45 height 13
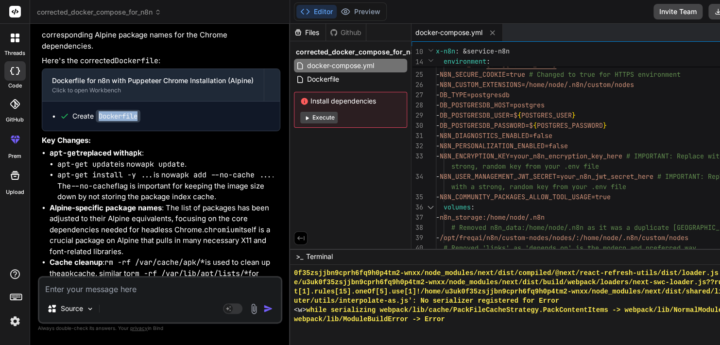
scroll to position [5512, 0]
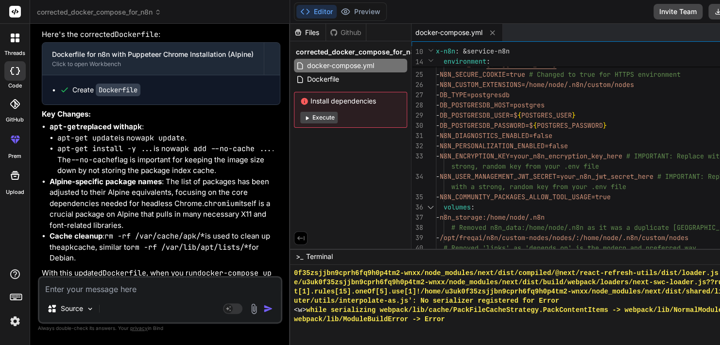
click at [143, 285] on textarea at bounding box center [159, 285] width 241 height 17
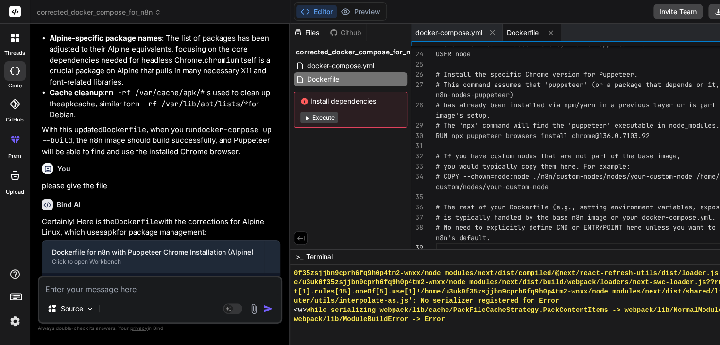
scroll to position [0, 0]
click at [641, 164] on div "# If you have custom nodes that are not part of th e base image, # you would ty…" at bounding box center [611, 33] width 350 height 439
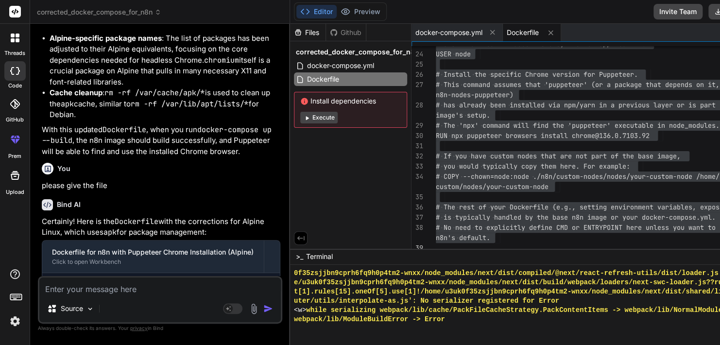
click at [148, 289] on textarea at bounding box center [159, 285] width 241 height 17
paste textarea "Failed to launch/connect to browser: Failed to launch the browser process! Erro…"
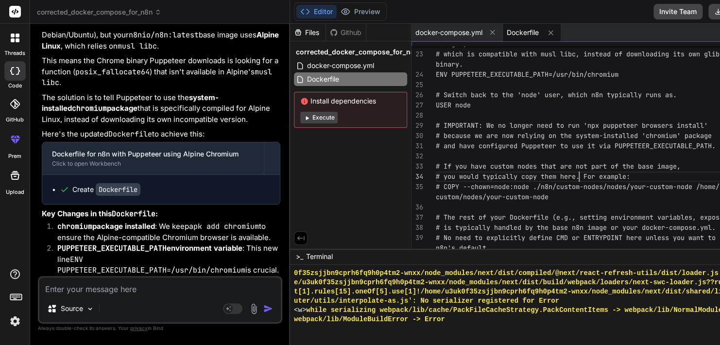
click at [582, 174] on div "# If you have custom nodes that are not part of th e base image, # you would ty…" at bounding box center [611, 38] width 350 height 449
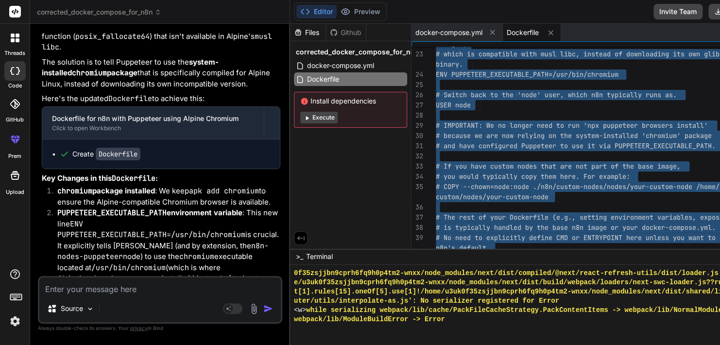
scroll to position [6246, 0]
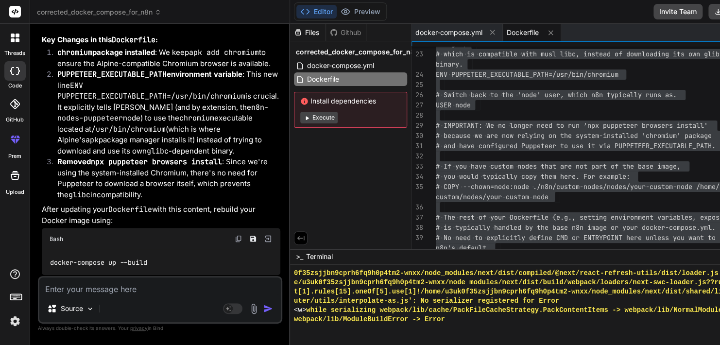
click at [141, 293] on textarea at bounding box center [159, 285] width 241 height 17
paste textarea "Failed to launch/connect to browser: Failed to launch the browser process! Fail…"
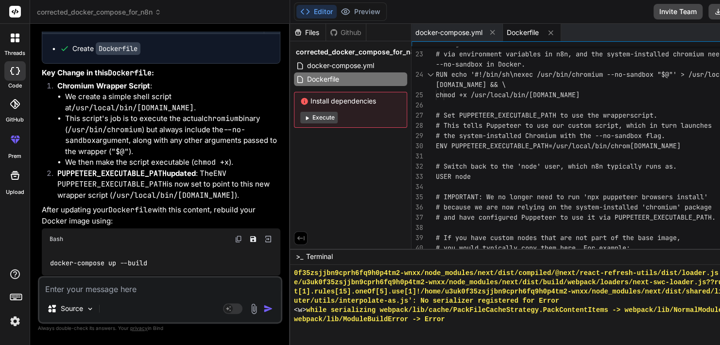
scroll to position [0, 0]
click at [562, 167] on div "# Switch back to the 'node' user, which n8n typica lly runs as. USER node # IMP…" at bounding box center [611, 74] width 350 height 520
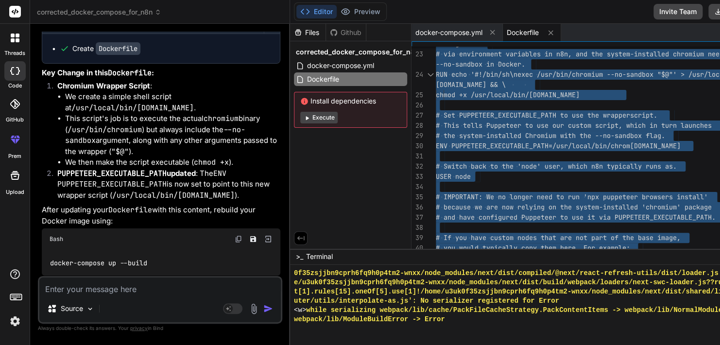
click at [154, 289] on textarea at bounding box center [159, 285] width 241 height 17
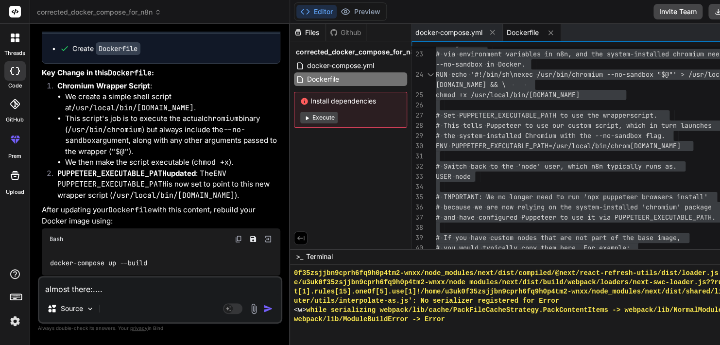
paste textarea "Failed to launch/connect to browser: Failed to launch the browser process! spaw…"
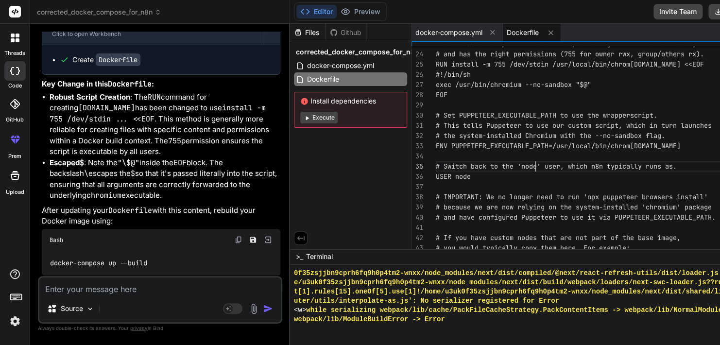
click at [539, 156] on div "# the system-installed Chromium with the --no-sand box flag. ENV PUPPETEER_EXEC…" at bounding box center [611, 74] width 350 height 520
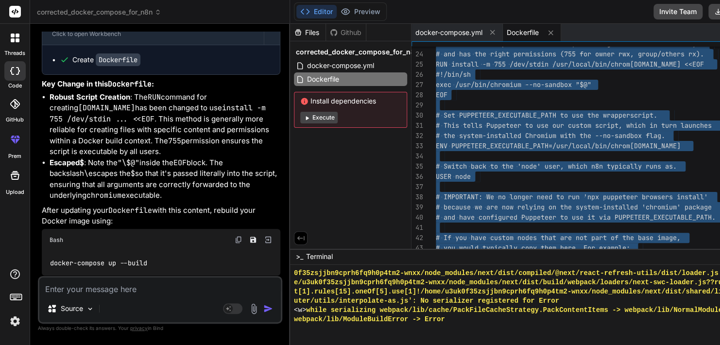
click at [111, 292] on textarea at bounding box center [159, 285] width 241 height 17
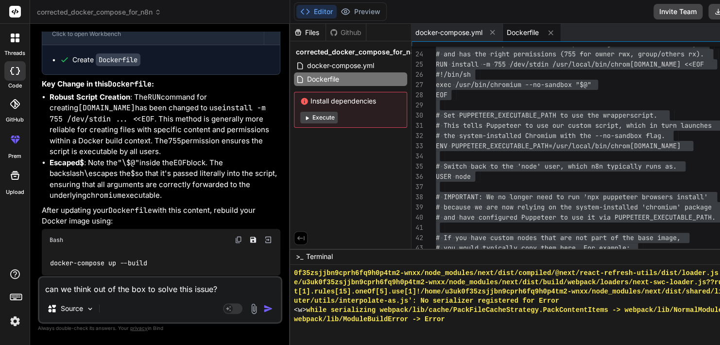
paste textarea "Failed to launch/connect to browser: Failed to launch the browser process! unde…"
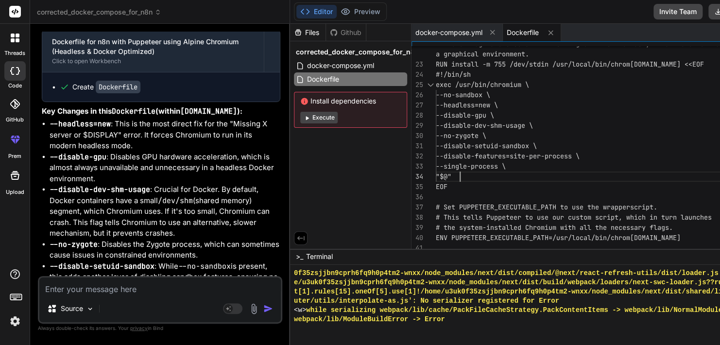
click at [550, 171] on div "--disable-features=site-per-process \ --single-process \ "$@" EOF # Set PUPPETE…" at bounding box center [611, 120] width 350 height 612
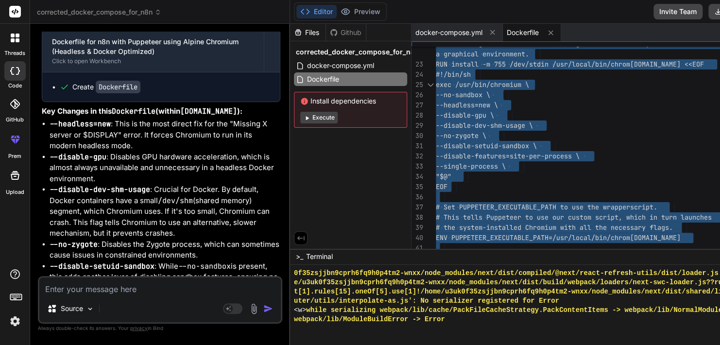
click at [147, 292] on textarea at bounding box center [159, 285] width 241 height 17
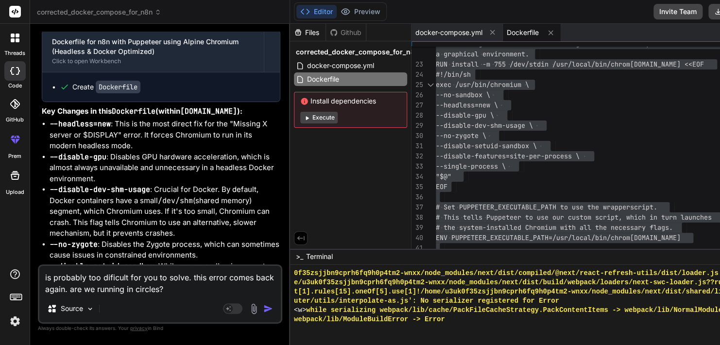
paste textarea "Failed to launch/connect to browser: Failed to launch the browser process! [96:…"
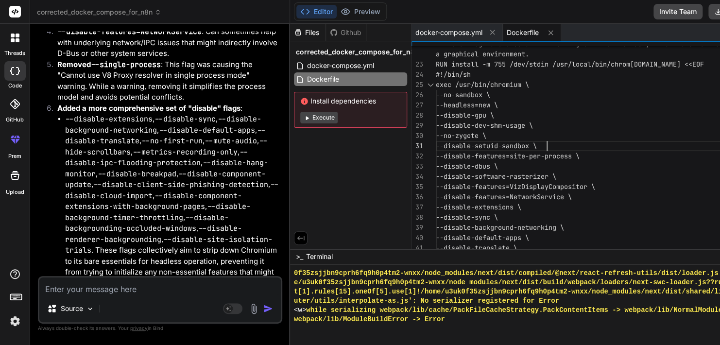
click at [554, 143] on div "--disable-features=site-per-process \ --disable-dbus \ --disable-software-raste…" at bounding box center [611, 237] width 350 height 847
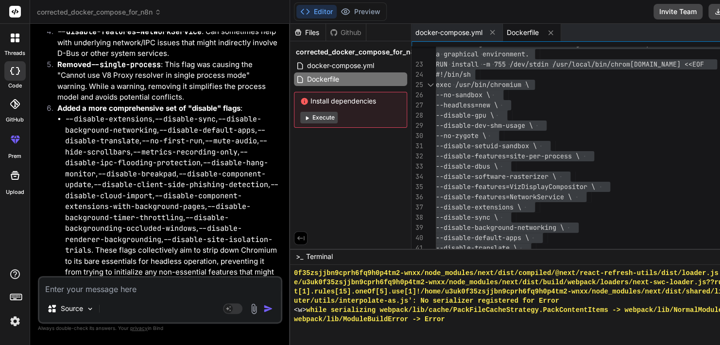
click at [146, 291] on textarea at bounding box center [159, 285] width 241 height 17
paste textarea "Failed to launch/connect to browser: Timed out after 30000 ms while waiting for…"
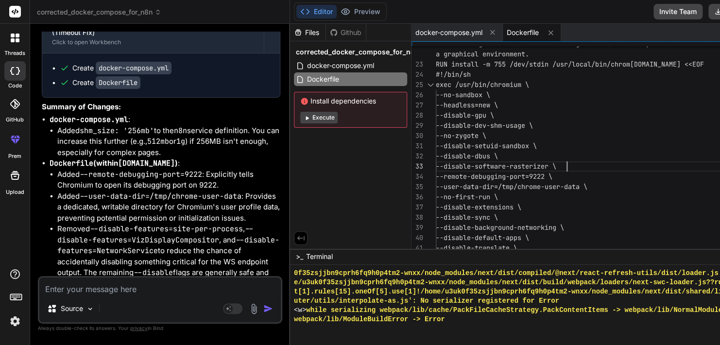
click at [646, 166] on div "--disable-dbus \ --disable-software-rasterizer \ --remote-debugging-port=9222 \…" at bounding box center [611, 232] width 350 height 836
click at [154, 289] on textarea at bounding box center [159, 285] width 241 height 17
click at [154, 289] on textarea "i received the page information" at bounding box center [159, 285] width 241 height 17
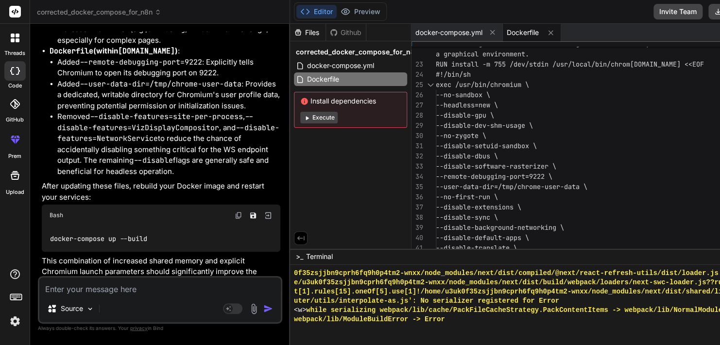
scroll to position [16762, 0]
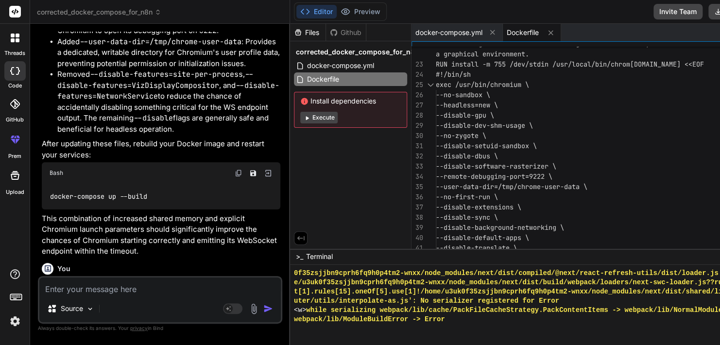
click at [177, 289] on textarea at bounding box center [159, 285] width 241 height 17
click at [146, 286] on textarea at bounding box center [159, 285] width 241 height 17
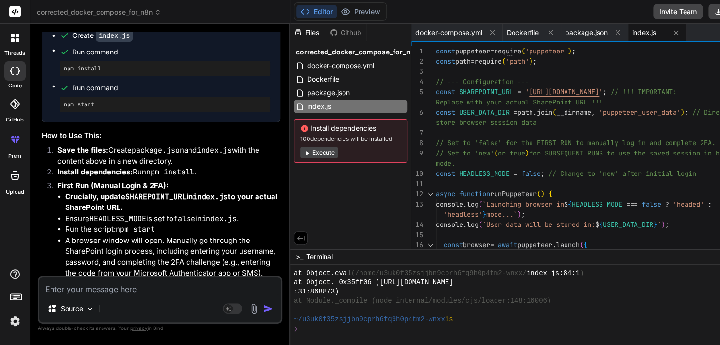
scroll to position [17915, 0]
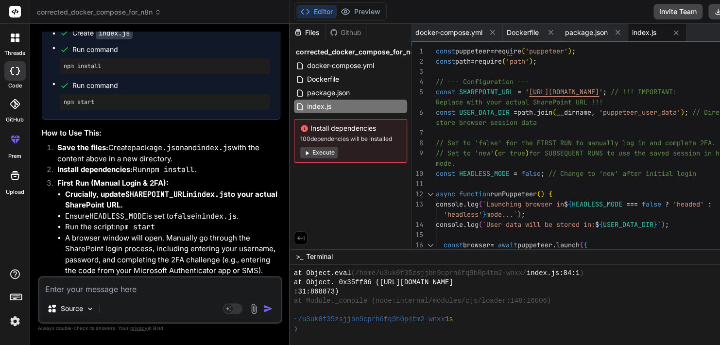
click at [258, 311] on img at bounding box center [253, 308] width 11 height 11
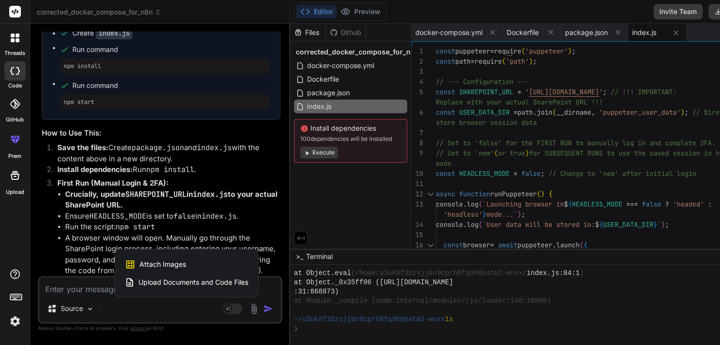
click at [174, 284] on span "Upload Documents and Code Files" at bounding box center [193, 282] width 110 height 10
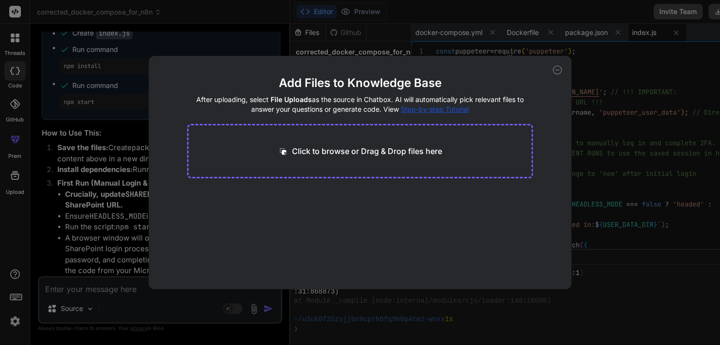
click at [318, 153] on p "Click to browse or Drag & Drop files here" at bounding box center [367, 151] width 150 height 12
click at [521, 263] on button "Finish" at bounding box center [516, 259] width 34 height 19
click at [527, 314] on div "Add Files to Knowledge Base After uploading, select File Uploads as the source …" at bounding box center [360, 172] width 720 height 345
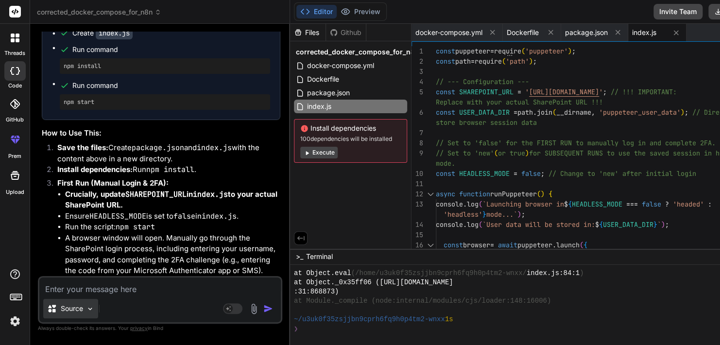
click at [92, 310] on img at bounding box center [90, 309] width 8 height 8
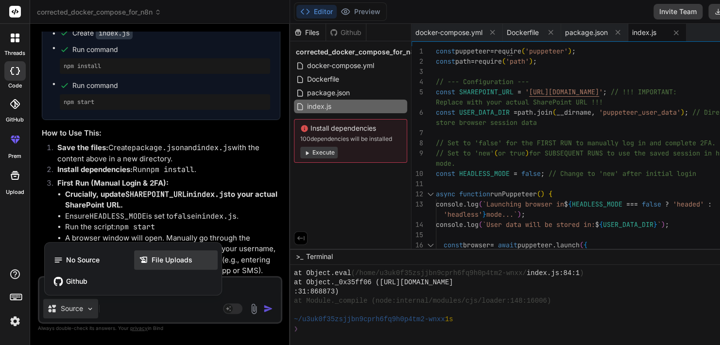
click at [166, 262] on span "File Uploads" at bounding box center [172, 260] width 41 height 10
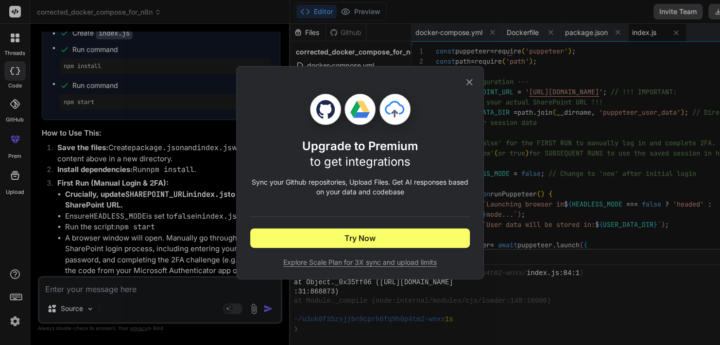
click at [469, 78] on icon at bounding box center [469, 82] width 11 height 11
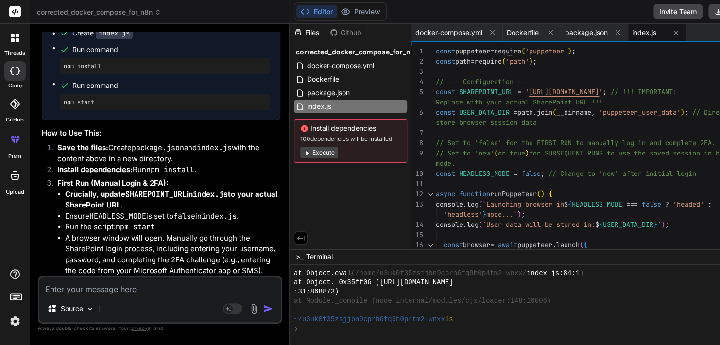
click at [258, 309] on img at bounding box center [253, 308] width 11 height 11
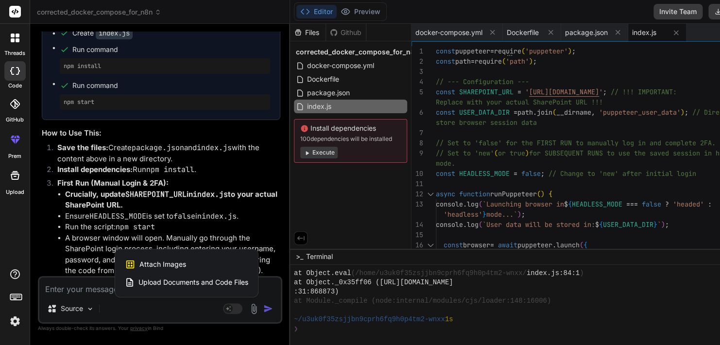
click at [172, 280] on span "Upload Documents and Code Files" at bounding box center [193, 282] width 110 height 10
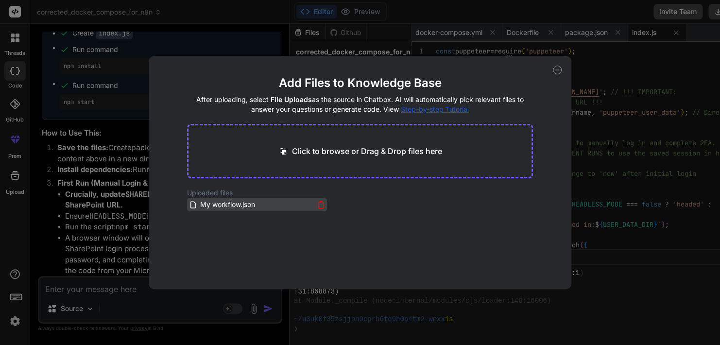
click at [211, 205] on span "My workflow.json" at bounding box center [227, 205] width 57 height 12
click at [119, 246] on div "Add Files to Knowledge Base After uploading, select File Uploads as the source …" at bounding box center [360, 172] width 720 height 345
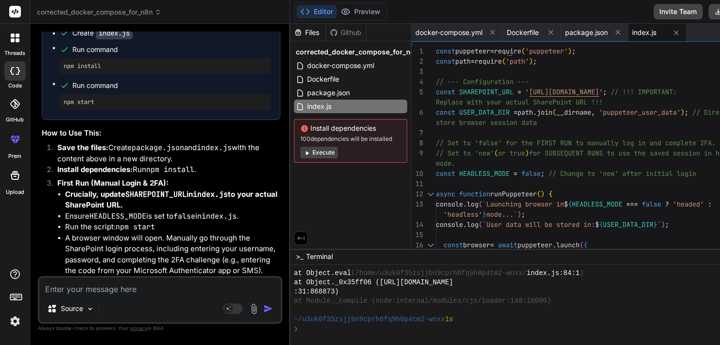
click at [144, 298] on div "Source Agent Mode. When this toggle is activated, AI automatically makes decisi…" at bounding box center [160, 300] width 244 height 48
click at [166, 288] on textarea at bounding box center [159, 285] width 241 height 17
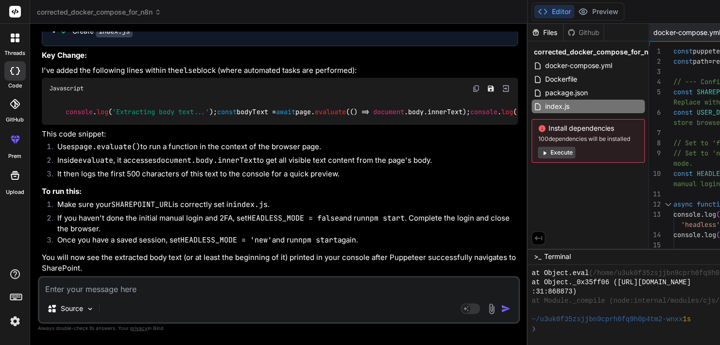
scroll to position [18450, 0]
click at [168, 287] on textarea at bounding box center [278, 285] width 479 height 17
click at [174, 298] on div "no, i meanr form this file: Source Agent Mode. When this toggle is activated, A…" at bounding box center [279, 300] width 482 height 48
click at [154, 283] on textarea "no, i meanr form this file:" at bounding box center [278, 285] width 479 height 17
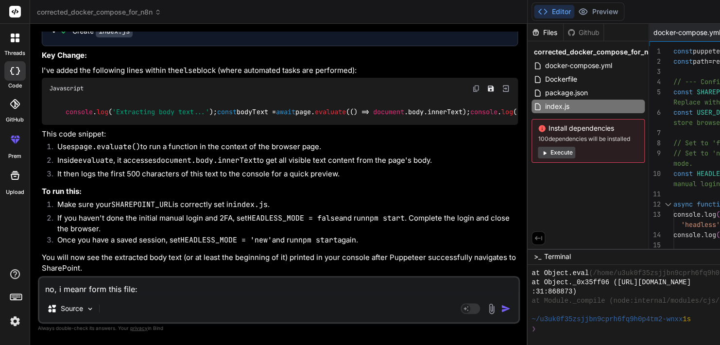
paste textarea "{ "lore": "Ip dolorsit", "ametc": [ { "adipiscing": {}, "elit": "s1d-eiusm-temp…"
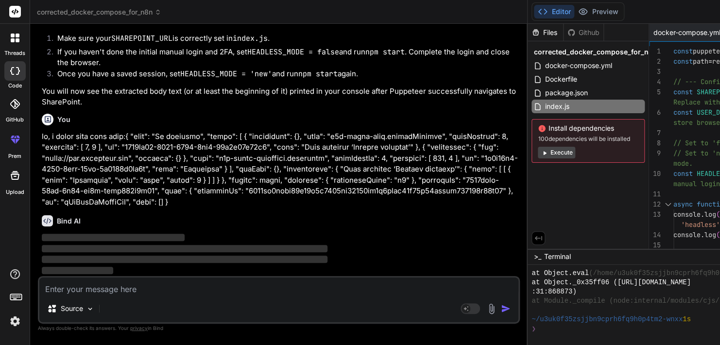
scroll to position [18693, 0]
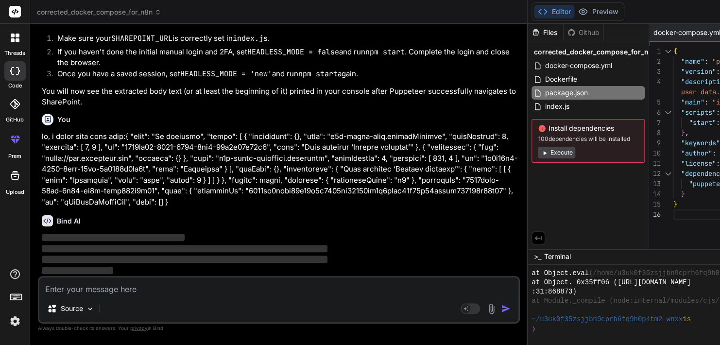
scroll to position [0, 0]
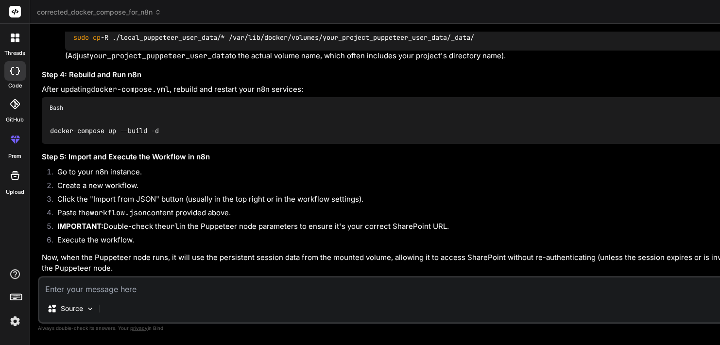
scroll to position [20526, 0]
click at [148, 290] on textarea at bounding box center [498, 285] width 919 height 17
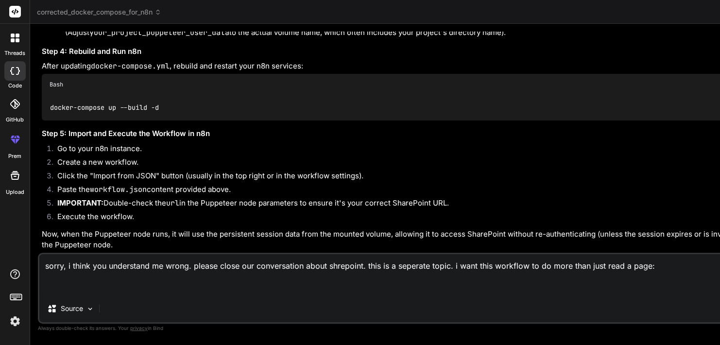
paste textarea "{ "lore": "Ip dolorsit", "ametc": [ { "adipiscing": {}, "elit": "s1d-eiusm-temp…"
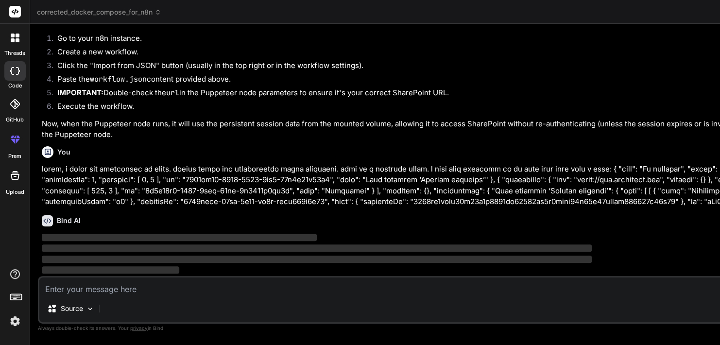
scroll to position [20771, 0]
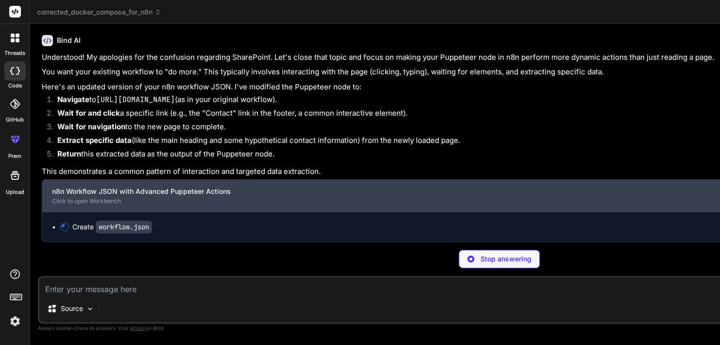
scroll to position [0, 13]
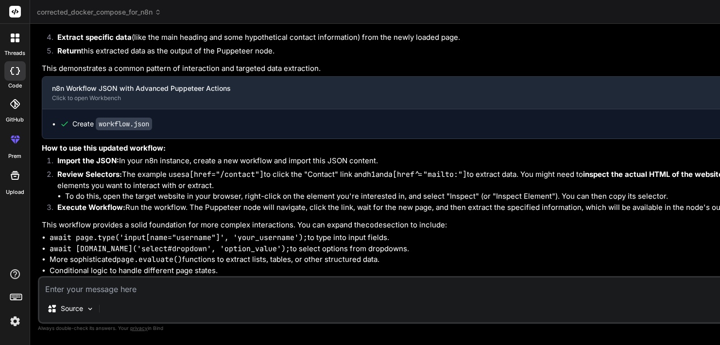
click at [141, 292] on textarea at bounding box center [498, 285] width 919 height 17
paste textarea "volumes: n8n_storage: postgres_storage: ollama_storage: qdrant_storage: network…"
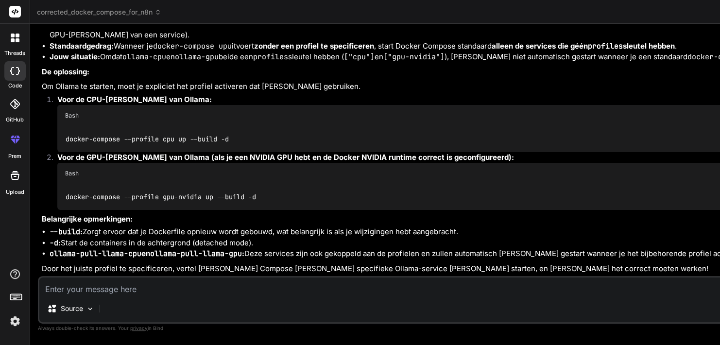
scroll to position [22615, 0]
click at [130, 290] on textarea at bounding box center [498, 285] width 919 height 17
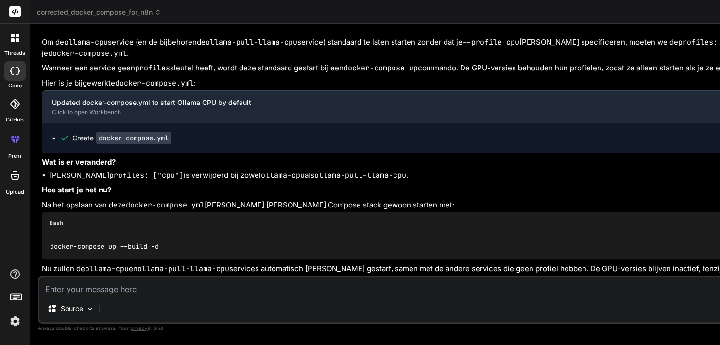
scroll to position [0, 0]
click at [144, 287] on textarea at bounding box center [498, 285] width 919 height 17
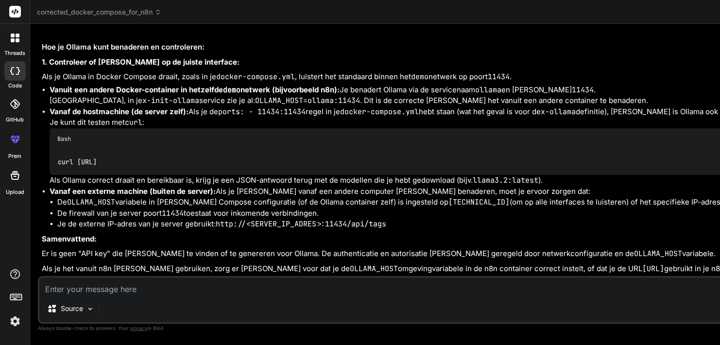
scroll to position [23871, 0]
drag, startPoint x: 183, startPoint y: 259, endPoint x: 97, endPoint y: 257, distance: 86.0
click at [97, 263] on p "Als je het vanuit n8n [PERSON_NAME] gebruiken, zorg er [PERSON_NAME] voor dat j…" at bounding box center [500, 268] width 917 height 11
copy p "[URL]"
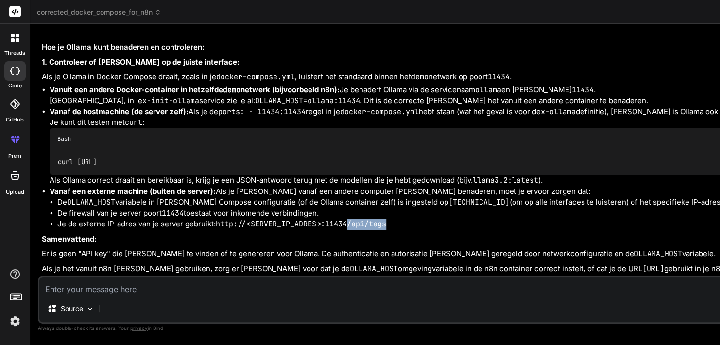
drag, startPoint x: 238, startPoint y: 221, endPoint x: 189, endPoint y: 220, distance: 48.6
click at [189, 220] on li "Je de externe IP-adres van je server gebruikt: http://<SERVER_IP_ADRES>:11434/a…" at bounding box center [507, 224] width 901 height 11
copy code "/api/tags"
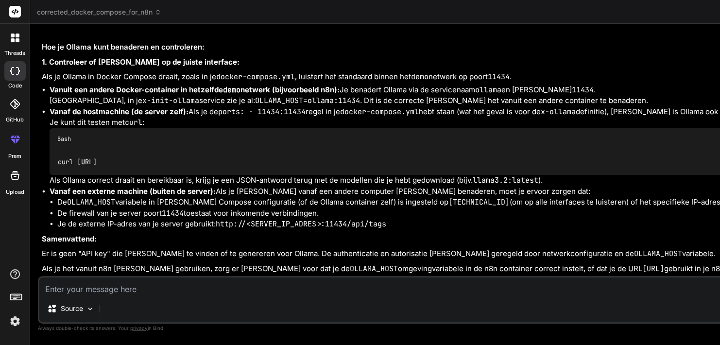
click at [148, 288] on textarea at bounding box center [498, 285] width 919 height 17
paste textarea "12.8s root@funny-[PERSON_NAME]:/opt/freqai/self-hosted-ai-starter-kit# curl [UR…"
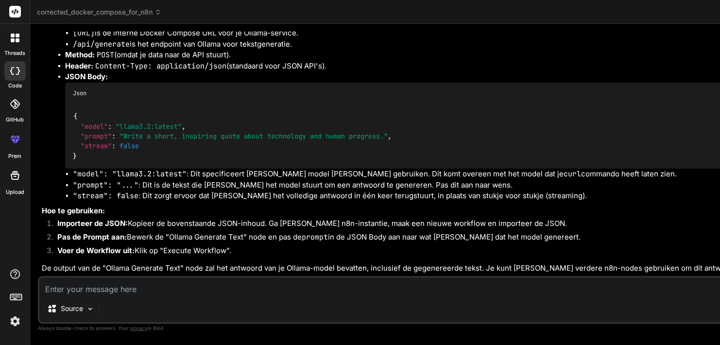
scroll to position [0, 0]
